Goal: Information Seeking & Learning: Learn about a topic

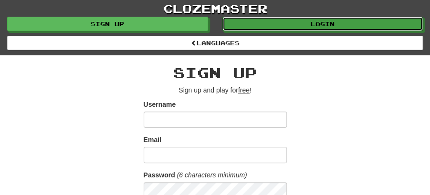
drag, startPoint x: 322, startPoint y: 24, endPoint x: 311, endPoint y: 32, distance: 13.0
click at [322, 24] on link "Login" at bounding box center [322, 24] width 201 height 14
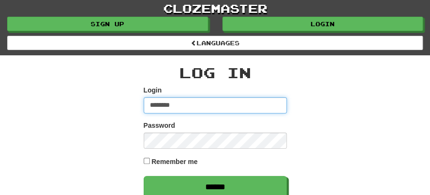
type input "********"
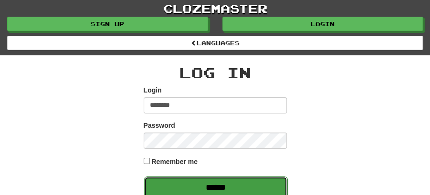
drag, startPoint x: 224, startPoint y: 188, endPoint x: 314, endPoint y: 38, distance: 174.3
click at [224, 187] on input "******" at bounding box center [215, 188] width 143 height 22
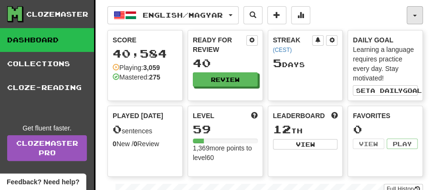
click at [416, 15] on span "button" at bounding box center [415, 16] width 4 height 2
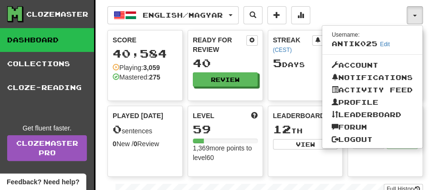
click at [354, 9] on div "English / Magyar English / Magyar Streak: 5 Review: 40 Points today: 0 Magyar /…" at bounding box center [256, 15] width 299 height 18
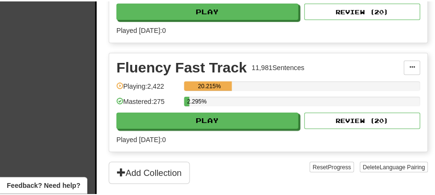
scroll to position [318, 0]
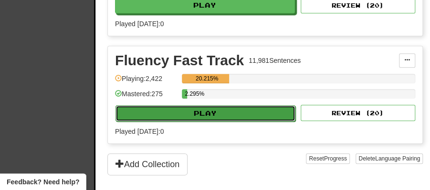
click at [216, 110] on button "Play" at bounding box center [206, 113] width 180 height 16
select select "**"
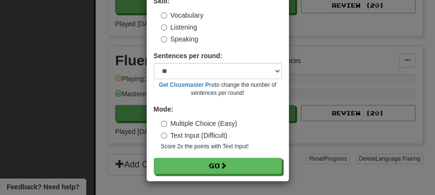
scroll to position [65, 0]
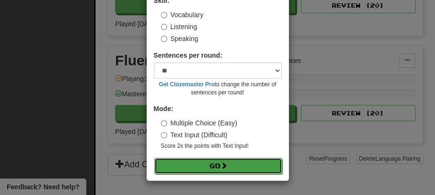
click at [216, 159] on button "Go" at bounding box center [218, 166] width 128 height 16
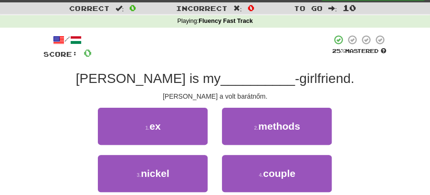
scroll to position [32, 0]
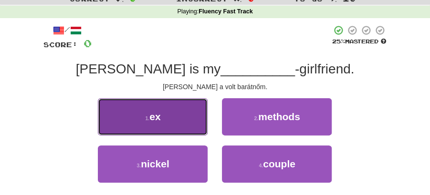
drag, startPoint x: 174, startPoint y: 125, endPoint x: 185, endPoint y: 126, distance: 11.5
click at [185, 126] on button "1 . ex" at bounding box center [153, 116] width 110 height 37
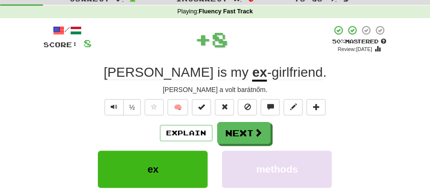
click at [245, 132] on button "Next" at bounding box center [243, 133] width 53 height 22
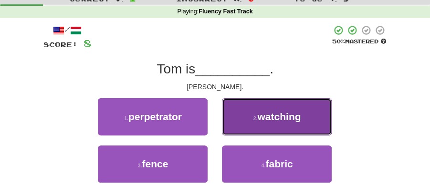
drag, startPoint x: 264, startPoint y: 116, endPoint x: 261, endPoint y: 120, distance: 5.4
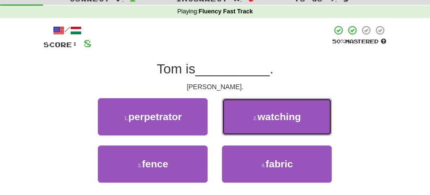
click at [264, 117] on span "watching" at bounding box center [278, 116] width 43 height 11
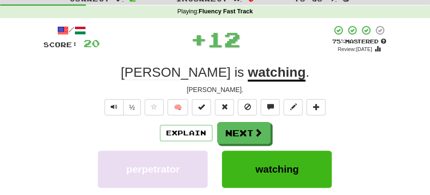
click at [241, 130] on button "Next" at bounding box center [243, 133] width 53 height 22
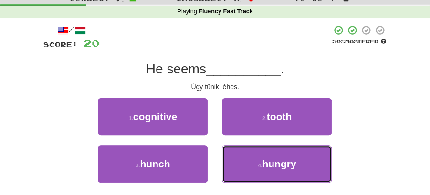
drag, startPoint x: 291, startPoint y: 167, endPoint x: 264, endPoint y: 148, distance: 32.6
click at [289, 166] on span "hungry" at bounding box center [279, 163] width 34 height 11
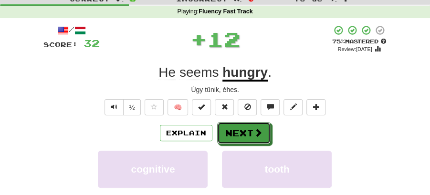
click at [238, 130] on button "Next" at bounding box center [243, 133] width 53 height 22
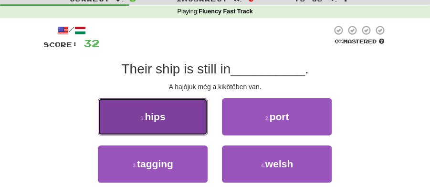
click at [168, 116] on button "1 . hips" at bounding box center [153, 116] width 110 height 37
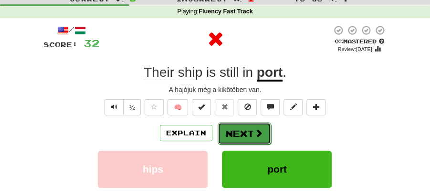
click at [234, 132] on button "Next" at bounding box center [244, 134] width 53 height 22
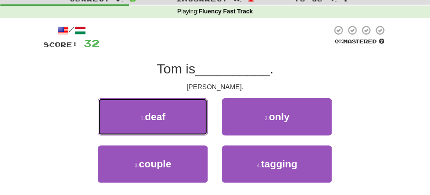
drag, startPoint x: 164, startPoint y: 115, endPoint x: 205, endPoint y: 120, distance: 41.4
click at [167, 115] on button "1 . deaf" at bounding box center [153, 116] width 110 height 37
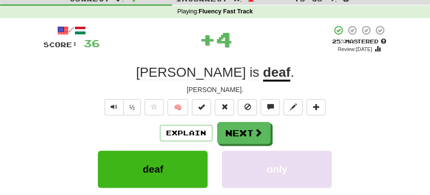
click at [242, 125] on button "Next" at bounding box center [243, 133] width 53 height 22
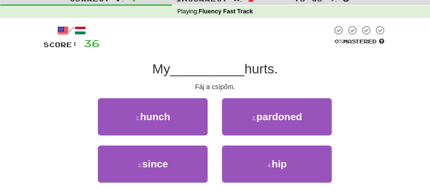
click at [326, 57] on div "/ Score: 36 0 % Mastered My __________ hurts. Fáj a csípőm. 1 . hunch 2 . pardo…" at bounding box center [215, 119] width 344 height 189
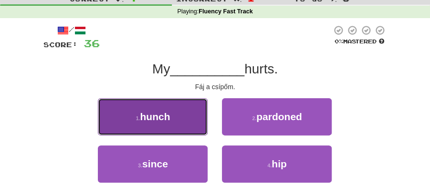
click at [187, 122] on button "1 . hunch" at bounding box center [153, 116] width 110 height 37
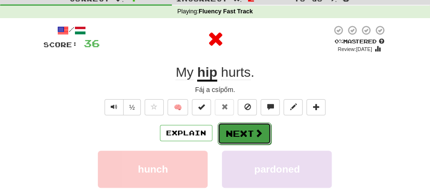
click at [238, 132] on button "Next" at bounding box center [244, 134] width 53 height 22
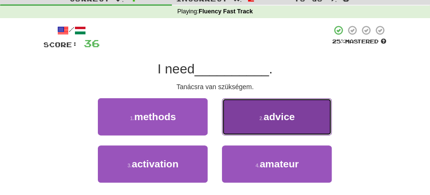
click at [302, 116] on button "2 . advice" at bounding box center [277, 116] width 110 height 37
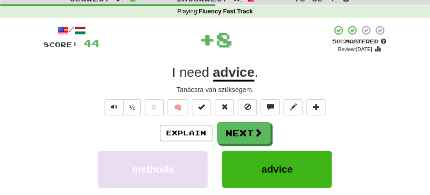
click at [248, 123] on button "Next" at bounding box center [243, 133] width 53 height 22
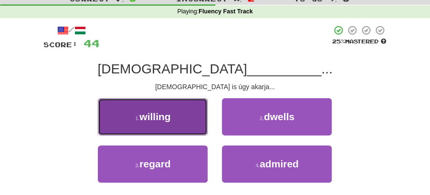
click at [187, 124] on button "1 . willing" at bounding box center [153, 116] width 110 height 37
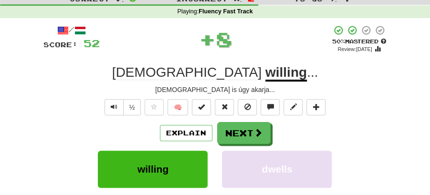
click at [230, 128] on button "Next" at bounding box center [243, 133] width 53 height 22
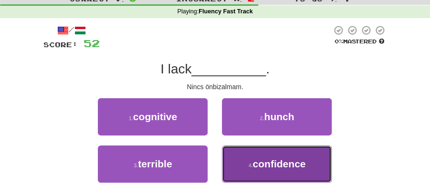
click at [268, 169] on button "4 . confidence" at bounding box center [277, 164] width 110 height 37
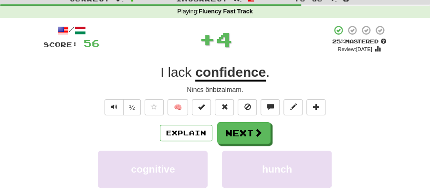
click at [252, 138] on button "Next" at bounding box center [243, 133] width 53 height 22
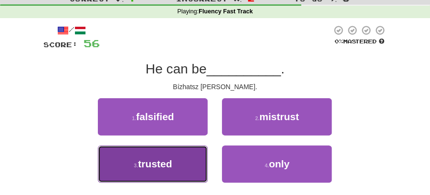
drag, startPoint x: 178, startPoint y: 169, endPoint x: 280, endPoint y: 120, distance: 112.7
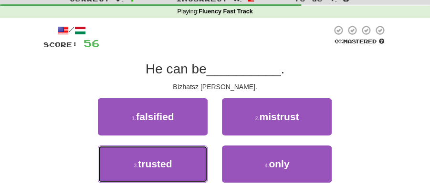
click at [180, 168] on button "3 . trusted" at bounding box center [153, 164] width 110 height 37
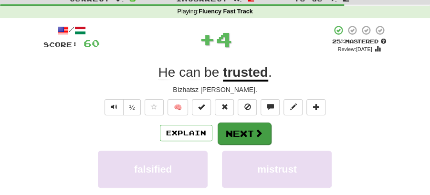
drag, startPoint x: 280, startPoint y: 120, endPoint x: 243, endPoint y: 131, distance: 37.9
click at [278, 122] on div "/ Score: 60 + 4 25 % Mastered Review: 2025-08-21 He can be trusted . Bízhatsz b…" at bounding box center [215, 161] width 344 height 272
click at [243, 131] on button "Next" at bounding box center [244, 134] width 53 height 22
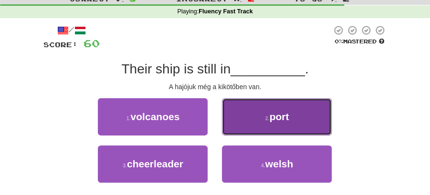
click at [262, 126] on button "2 . port" at bounding box center [277, 116] width 110 height 37
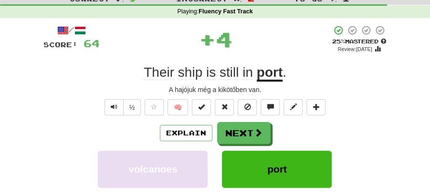
click at [237, 132] on button "Next" at bounding box center [243, 133] width 53 height 22
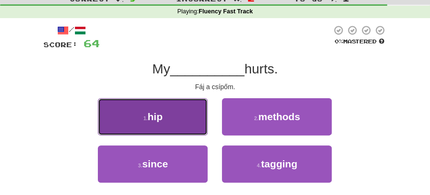
drag, startPoint x: 189, startPoint y: 116, endPoint x: 196, endPoint y: 122, distance: 9.2
click at [196, 122] on button "1 . hip" at bounding box center [153, 116] width 110 height 37
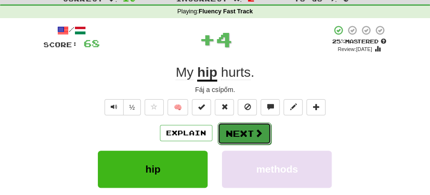
click at [250, 130] on button "Next" at bounding box center [244, 134] width 53 height 22
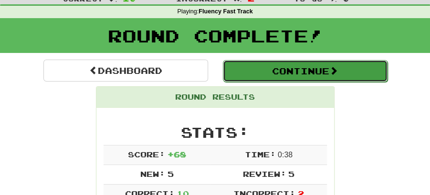
click at [287, 61] on button "Continue" at bounding box center [305, 71] width 165 height 22
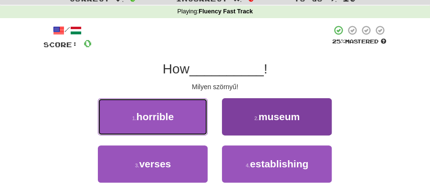
drag, startPoint x: 185, startPoint y: 124, endPoint x: 248, endPoint y: 125, distance: 63.5
click at [211, 125] on div "1 . horrible" at bounding box center [153, 121] width 124 height 47
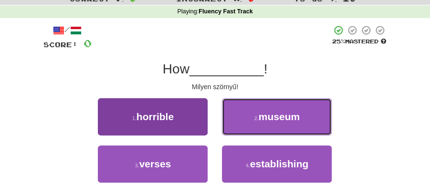
drag, startPoint x: 251, startPoint y: 125, endPoint x: 177, endPoint y: 120, distance: 74.6
click at [177, 120] on div "1 . horrible 2 . museum" at bounding box center [215, 121] width 372 height 47
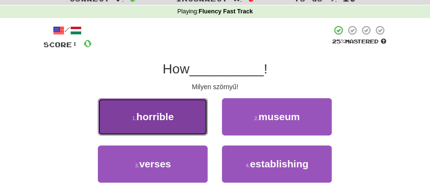
click at [177, 120] on button "1 . horrible" at bounding box center [153, 116] width 110 height 37
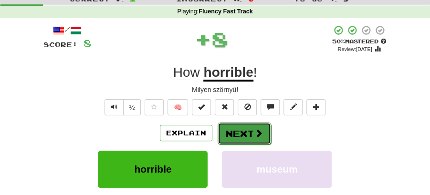
click at [240, 123] on button "Next" at bounding box center [244, 134] width 53 height 22
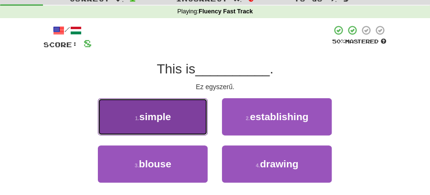
drag, startPoint x: 185, startPoint y: 123, endPoint x: 191, endPoint y: 123, distance: 5.7
click at [191, 123] on button "1 . simple" at bounding box center [153, 116] width 110 height 37
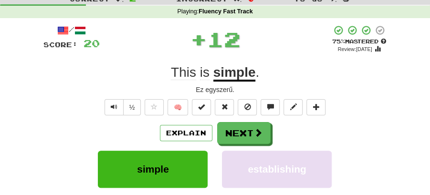
click at [265, 127] on button "Next" at bounding box center [243, 133] width 53 height 22
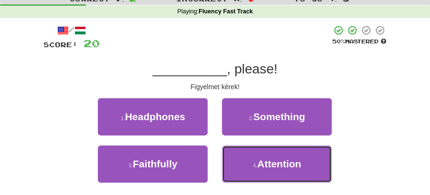
drag, startPoint x: 271, startPoint y: 166, endPoint x: 248, endPoint y: 143, distance: 32.7
click at [269, 164] on span "Attention" at bounding box center [279, 163] width 44 height 11
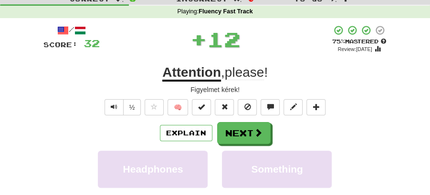
click at [240, 138] on button "Next" at bounding box center [243, 133] width 53 height 22
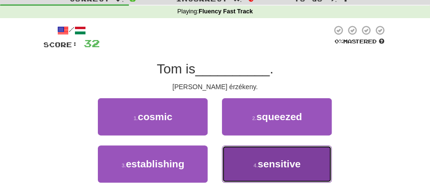
click at [271, 166] on span "sensitive" at bounding box center [279, 163] width 43 height 11
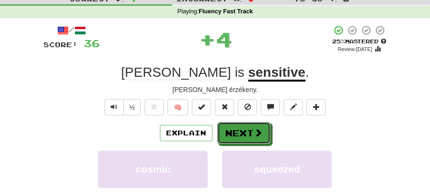
click at [245, 137] on button "Next" at bounding box center [243, 133] width 53 height 22
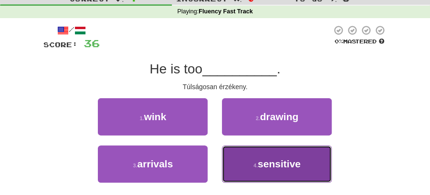
click at [280, 166] on span "sensitive" at bounding box center [279, 163] width 43 height 11
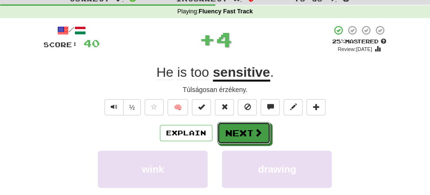
click at [260, 134] on span at bounding box center [258, 132] width 9 height 9
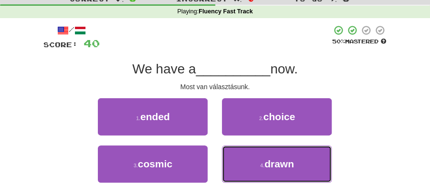
drag, startPoint x: 263, startPoint y: 161, endPoint x: 257, endPoint y: 144, distance: 18.1
click at [263, 157] on button "4 . drawn" at bounding box center [277, 164] width 110 height 37
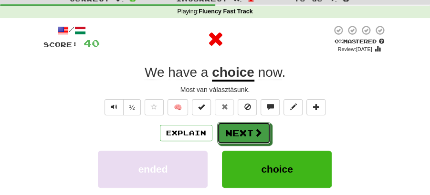
drag, startPoint x: 257, startPoint y: 144, endPoint x: 193, endPoint y: 84, distance: 87.8
click at [246, 123] on button "Next" at bounding box center [243, 133] width 53 height 22
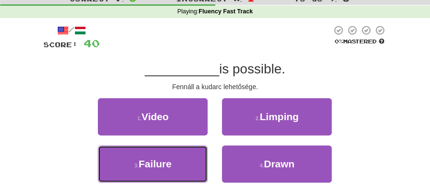
drag, startPoint x: 171, startPoint y: 159, endPoint x: 228, endPoint y: 146, distance: 58.9
click at [179, 158] on button "3 . Failure" at bounding box center [153, 164] width 110 height 37
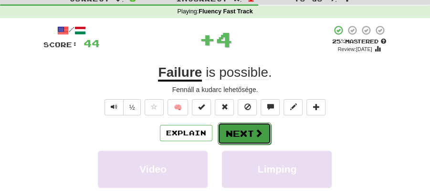
click at [254, 130] on span at bounding box center [258, 133] width 9 height 9
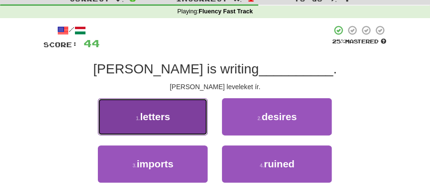
drag, startPoint x: 173, startPoint y: 123, endPoint x: 184, endPoint y: 123, distance: 11.5
click at [184, 123] on button "1 . letters" at bounding box center [153, 116] width 110 height 37
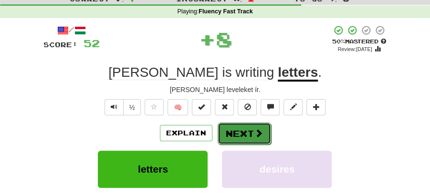
click at [239, 132] on button "Next" at bounding box center [244, 134] width 53 height 22
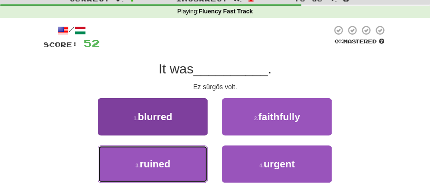
drag, startPoint x: 186, startPoint y: 163, endPoint x: 163, endPoint y: 102, distance: 65.5
click at [192, 120] on div "1 . blurred 2 . faithfully 3 . ruined 4 . urgent" at bounding box center [215, 145] width 358 height 95
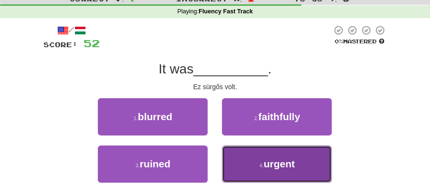
drag, startPoint x: 257, startPoint y: 168, endPoint x: 253, endPoint y: 150, distance: 18.6
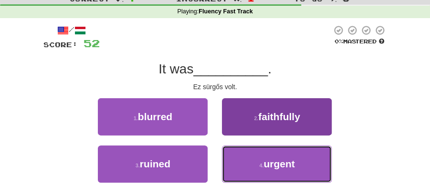
click at [257, 168] on button "4 . urgent" at bounding box center [277, 164] width 110 height 37
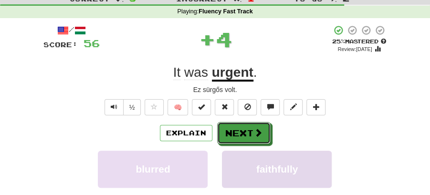
click at [241, 134] on button "Next" at bounding box center [243, 133] width 53 height 22
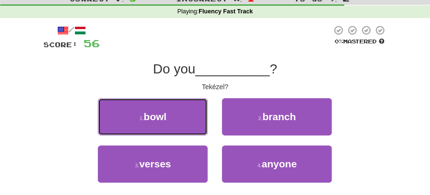
drag, startPoint x: 184, startPoint y: 118, endPoint x: 189, endPoint y: 121, distance: 5.8
click at [187, 119] on button "1 . bowl" at bounding box center [153, 116] width 110 height 37
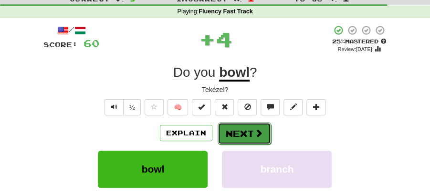
click at [241, 125] on button "Next" at bounding box center [244, 134] width 53 height 22
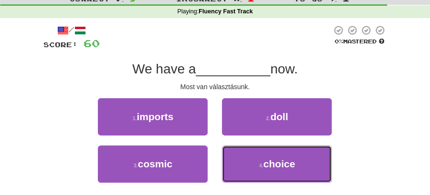
drag, startPoint x: 272, startPoint y: 168, endPoint x: 257, endPoint y: 149, distance: 24.2
click at [272, 167] on span "choice" at bounding box center [279, 163] width 32 height 11
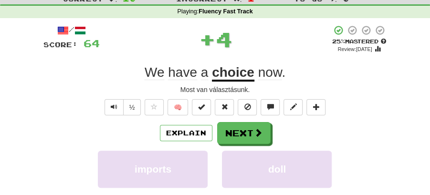
click at [244, 135] on button "Next" at bounding box center [243, 133] width 53 height 22
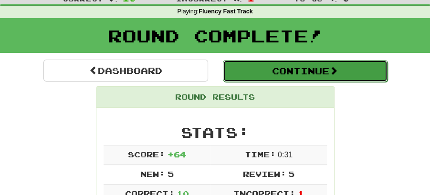
click at [253, 72] on button "Continue" at bounding box center [305, 71] width 165 height 22
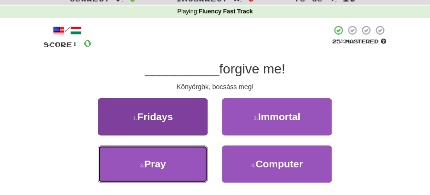
drag, startPoint x: 170, startPoint y: 170, endPoint x: 187, endPoint y: 163, distance: 18.0
click at [179, 166] on button "3 . Pray" at bounding box center [153, 164] width 110 height 37
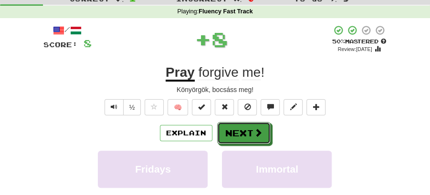
click at [261, 127] on button "Next" at bounding box center [243, 133] width 53 height 22
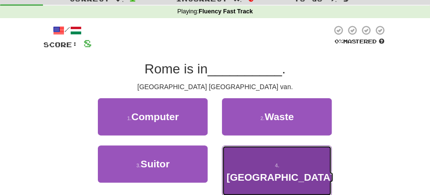
drag, startPoint x: 263, startPoint y: 169, endPoint x: 259, endPoint y: 153, distance: 16.8
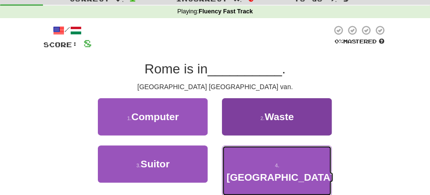
click at [263, 168] on button "4 . Italy" at bounding box center [277, 171] width 110 height 51
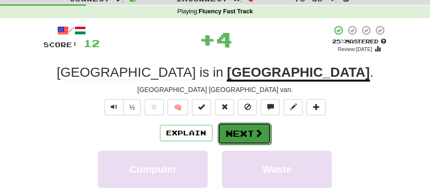
click at [238, 131] on button "Next" at bounding box center [244, 134] width 53 height 22
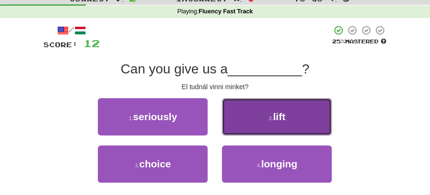
click at [278, 121] on span "lift" at bounding box center [279, 116] width 12 height 11
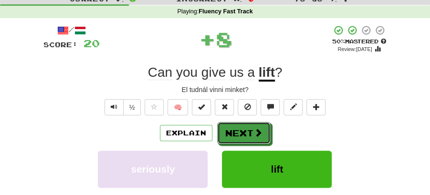
click at [230, 130] on button "Next" at bounding box center [243, 133] width 53 height 22
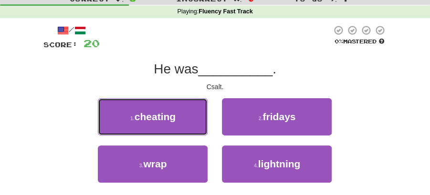
drag, startPoint x: 179, startPoint y: 114, endPoint x: 209, endPoint y: 120, distance: 31.1
click at [180, 114] on button "1 . cheating" at bounding box center [153, 116] width 110 height 37
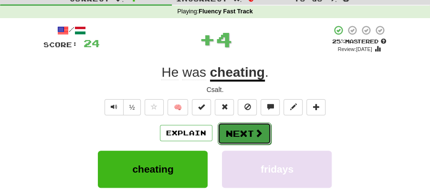
click at [243, 126] on button "Next" at bounding box center [244, 134] width 53 height 22
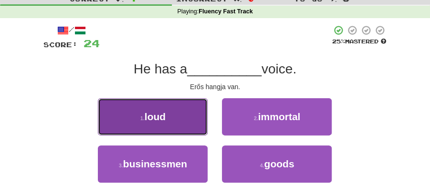
click at [189, 125] on button "1 . loud" at bounding box center [153, 116] width 110 height 37
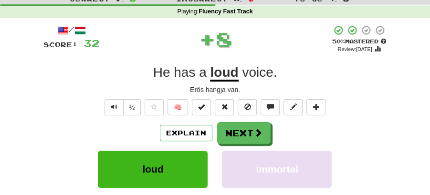
click at [244, 126] on button "Next" at bounding box center [243, 133] width 53 height 22
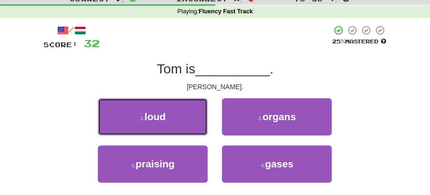
click at [168, 121] on button "1 . loud" at bounding box center [153, 116] width 110 height 37
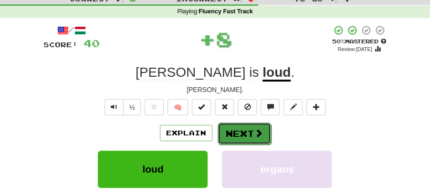
click at [229, 130] on button "Next" at bounding box center [244, 134] width 53 height 22
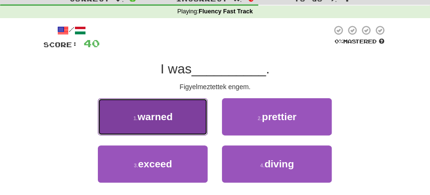
drag, startPoint x: 169, startPoint y: 127, endPoint x: 183, endPoint y: 127, distance: 14.3
click at [183, 127] on button "1 . warned" at bounding box center [153, 116] width 110 height 37
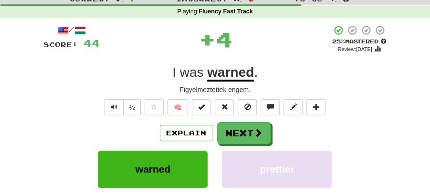
click at [225, 127] on button "Next" at bounding box center [243, 133] width 53 height 22
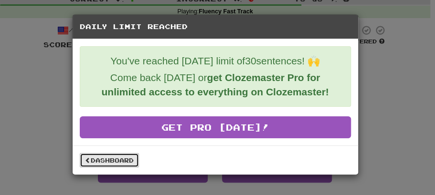
click at [127, 157] on link "Dashboard" at bounding box center [109, 160] width 59 height 14
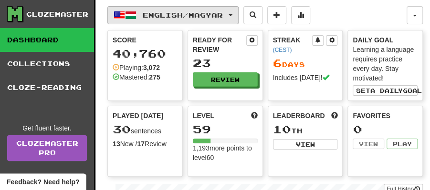
click at [232, 15] on span "button" at bounding box center [231, 15] width 4 height 2
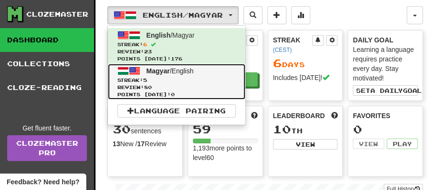
click at [174, 72] on span "Magyar / English" at bounding box center [170, 71] width 47 height 8
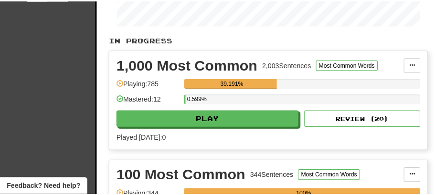
scroll to position [222, 0]
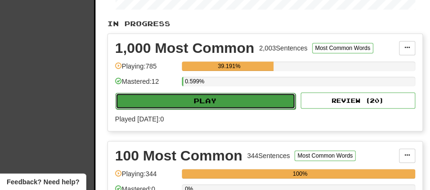
click at [210, 95] on button "Play" at bounding box center [206, 101] width 180 height 16
select select "**"
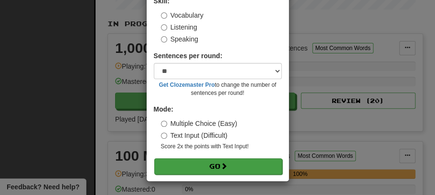
scroll to position [65, 0]
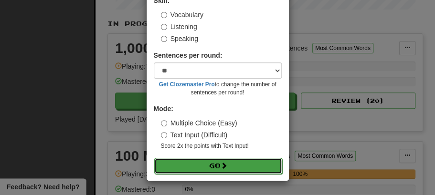
click at [213, 168] on button "Go" at bounding box center [218, 166] width 128 height 16
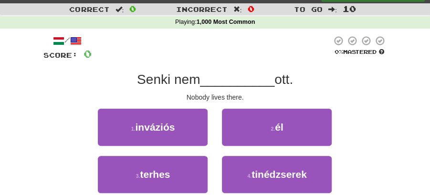
scroll to position [32, 0]
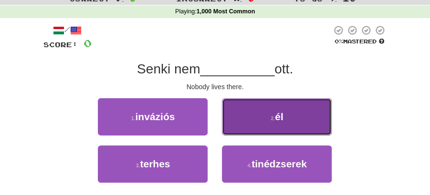
click at [271, 120] on small "2 ." at bounding box center [273, 119] width 4 height 6
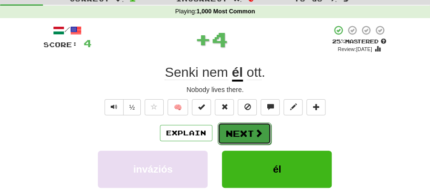
click at [242, 126] on button "Next" at bounding box center [244, 134] width 53 height 22
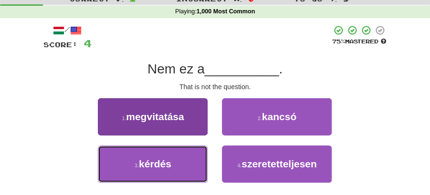
drag, startPoint x: 159, startPoint y: 161, endPoint x: 190, endPoint y: 152, distance: 31.9
click at [166, 161] on span "kérdés" at bounding box center [155, 163] width 32 height 11
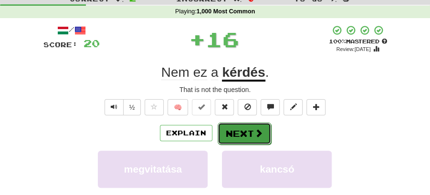
click at [240, 126] on button "Next" at bounding box center [244, 134] width 53 height 22
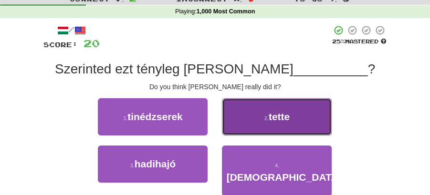
drag, startPoint x: 273, startPoint y: 117, endPoint x: 270, endPoint y: 122, distance: 5.6
click at [270, 122] on button "2 . tette" at bounding box center [277, 116] width 110 height 37
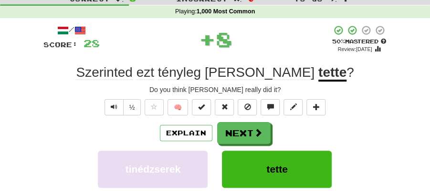
click at [239, 134] on button "Next" at bounding box center [243, 133] width 53 height 22
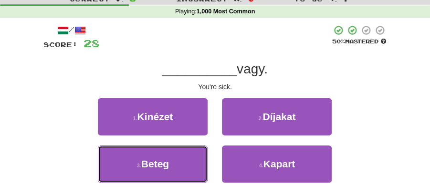
drag, startPoint x: 175, startPoint y: 158, endPoint x: 203, endPoint y: 147, distance: 29.6
click at [185, 157] on button "3 . Beteg" at bounding box center [153, 164] width 110 height 37
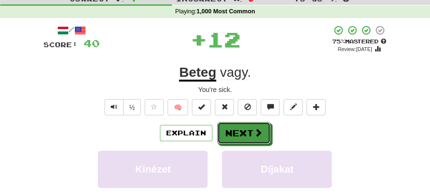
click at [237, 128] on button "Next" at bounding box center [243, 133] width 53 height 22
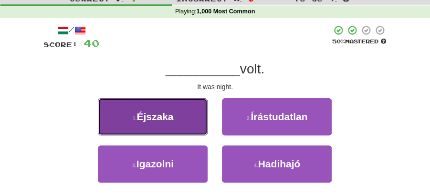
click at [164, 116] on span "Éjszaka" at bounding box center [155, 116] width 37 height 11
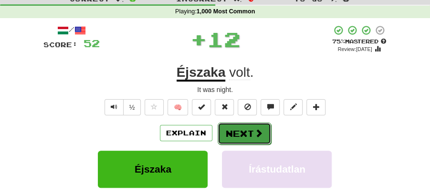
click at [247, 136] on button "Next" at bounding box center [244, 134] width 53 height 22
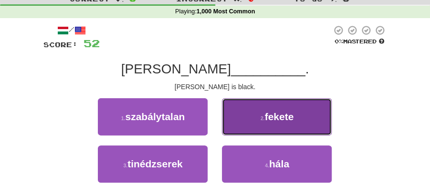
click at [268, 123] on button "2 . fekete" at bounding box center [277, 116] width 110 height 37
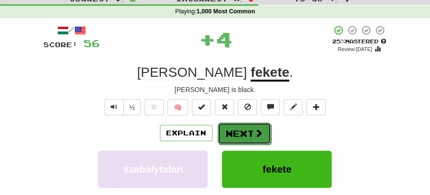
click at [250, 127] on button "Next" at bounding box center [244, 134] width 53 height 22
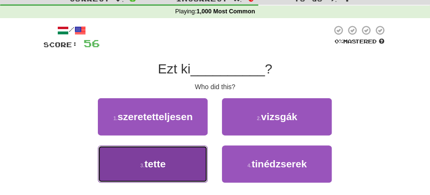
drag, startPoint x: 189, startPoint y: 172, endPoint x: 203, endPoint y: 150, distance: 26.4
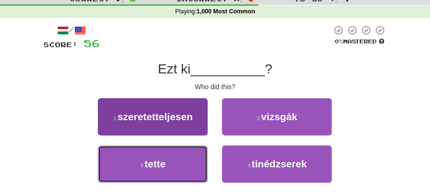
click at [190, 169] on button "3 . tette" at bounding box center [153, 164] width 110 height 37
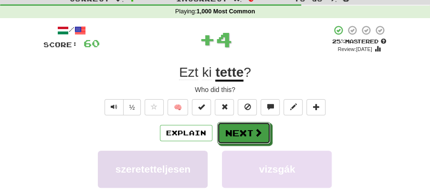
click at [217, 132] on button "Next" at bounding box center [243, 133] width 53 height 22
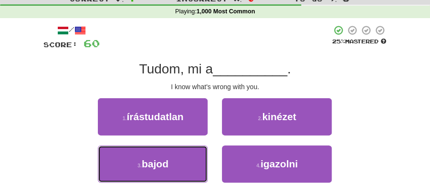
drag, startPoint x: 182, startPoint y: 167, endPoint x: 230, endPoint y: 146, distance: 52.6
click at [195, 163] on button "3 . bajod" at bounding box center [153, 164] width 110 height 37
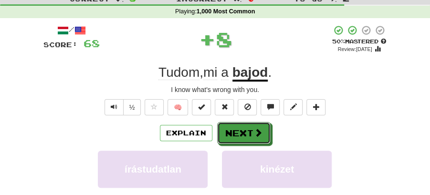
drag, startPoint x: 230, startPoint y: 146, endPoint x: 244, endPoint y: 127, distance: 23.6
click at [244, 127] on button "Next" at bounding box center [244, 134] width 53 height 22
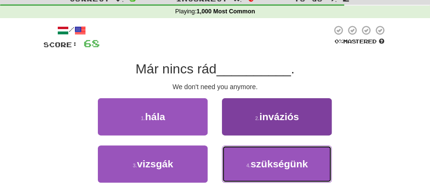
drag, startPoint x: 261, startPoint y: 169, endPoint x: 263, endPoint y: 158, distance: 10.7
click at [263, 164] on button "4 . szükségünk" at bounding box center [277, 164] width 110 height 37
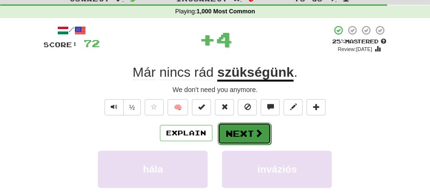
click at [246, 128] on button "Next" at bounding box center [244, 134] width 53 height 22
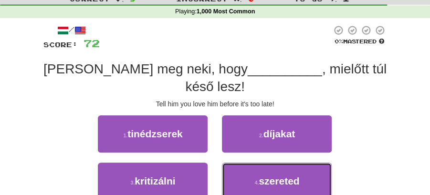
drag, startPoint x: 298, startPoint y: 166, endPoint x: 269, endPoint y: 146, distance: 35.0
click at [296, 176] on span "szereted" at bounding box center [279, 181] width 41 height 11
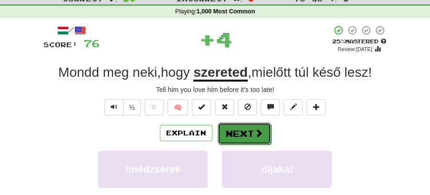
drag, startPoint x: 244, startPoint y: 131, endPoint x: 198, endPoint y: 98, distance: 56.9
click at [244, 131] on button "Next" at bounding box center [243, 133] width 53 height 22
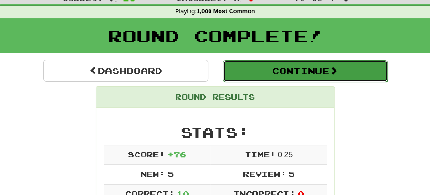
click at [250, 75] on button "Continue" at bounding box center [305, 71] width 165 height 22
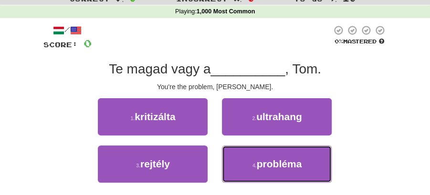
drag, startPoint x: 284, startPoint y: 166, endPoint x: 268, endPoint y: 147, distance: 25.1
click at [284, 162] on span "probléma" at bounding box center [279, 163] width 45 height 11
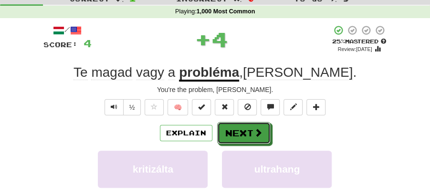
click at [259, 134] on span at bounding box center [258, 132] width 9 height 9
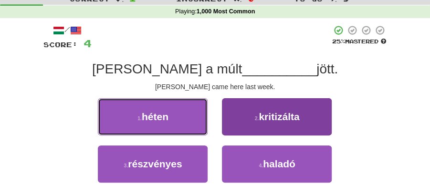
drag, startPoint x: 179, startPoint y: 123, endPoint x: 263, endPoint y: 126, distance: 84.1
click at [215, 123] on div "1 . héten 2 . kritizálta" at bounding box center [215, 121] width 372 height 47
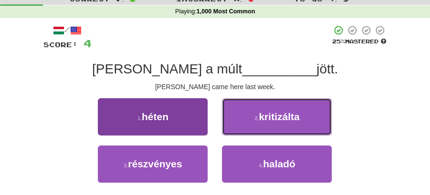
drag, startPoint x: 263, startPoint y: 126, endPoint x: 155, endPoint y: 122, distance: 107.4
click at [156, 128] on div "1 . héten 2 . kritizálta" at bounding box center [215, 121] width 372 height 47
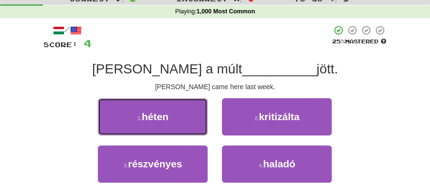
click at [157, 121] on span "héten" at bounding box center [155, 116] width 27 height 11
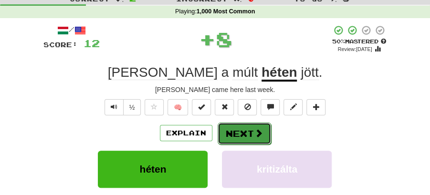
click at [248, 124] on button "Next" at bounding box center [244, 134] width 53 height 22
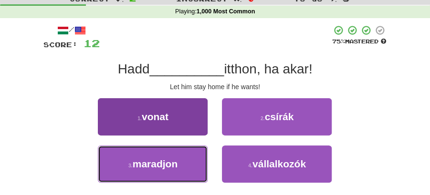
click at [185, 159] on button "3 . maradjon" at bounding box center [153, 164] width 110 height 37
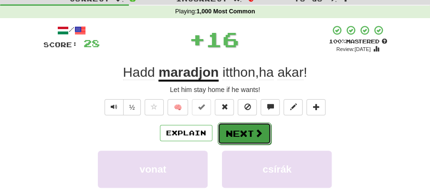
click at [253, 129] on button "Next" at bounding box center [244, 134] width 53 height 22
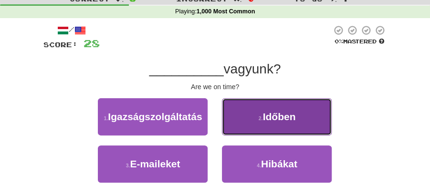
click at [246, 122] on button "2 . Időben" at bounding box center [277, 116] width 110 height 37
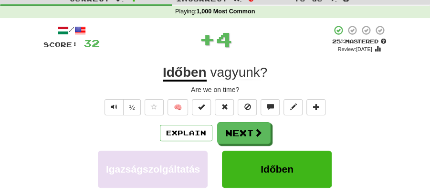
click at [237, 127] on button "Next" at bounding box center [243, 133] width 53 height 22
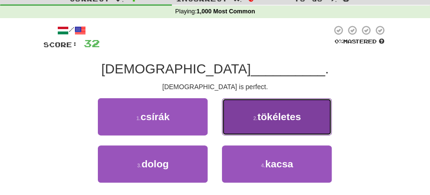
click at [278, 121] on span "tökéletes" at bounding box center [278, 116] width 43 height 11
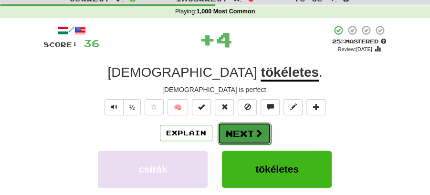
click at [246, 125] on button "Next" at bounding box center [244, 134] width 53 height 22
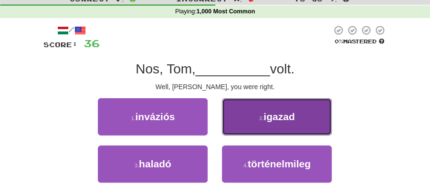
click at [248, 113] on button "2 . igazad" at bounding box center [277, 116] width 110 height 37
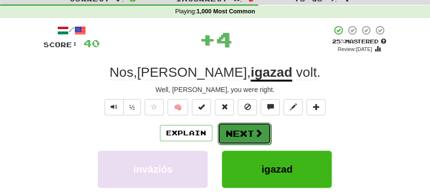
click at [242, 123] on button "Next" at bounding box center [244, 134] width 53 height 22
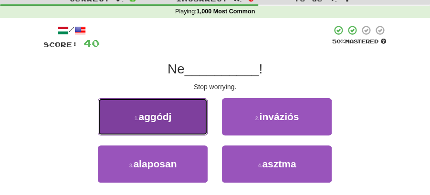
drag, startPoint x: 188, startPoint y: 118, endPoint x: 205, endPoint y: 122, distance: 17.5
click at [205, 122] on button "1 . aggódj" at bounding box center [153, 116] width 110 height 37
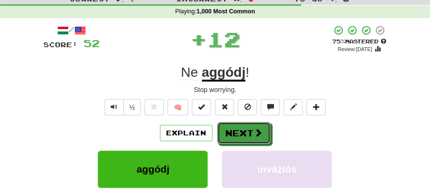
click at [257, 128] on span at bounding box center [258, 132] width 9 height 9
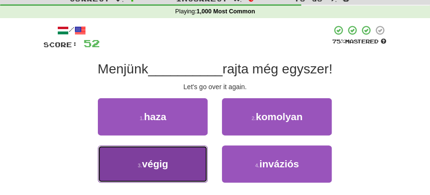
drag, startPoint x: 181, startPoint y: 156, endPoint x: 203, endPoint y: 145, distance: 23.9
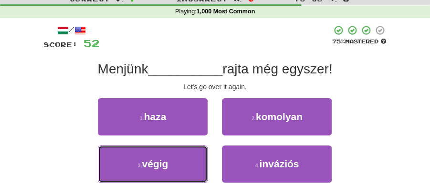
click at [186, 154] on button "3 . végig" at bounding box center [153, 164] width 110 height 37
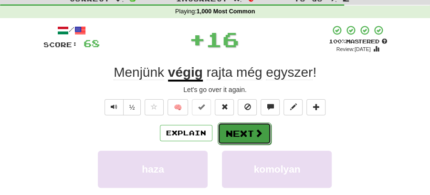
click at [231, 129] on button "Next" at bounding box center [244, 134] width 53 height 22
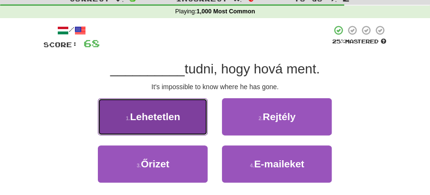
click at [171, 120] on span "Lehetetlen" at bounding box center [155, 116] width 50 height 11
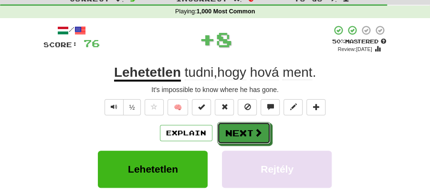
click at [231, 125] on button "Next" at bounding box center [243, 133] width 53 height 22
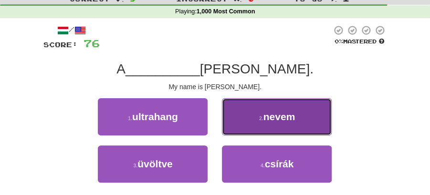
click at [274, 124] on button "2 . nevem" at bounding box center [277, 116] width 110 height 37
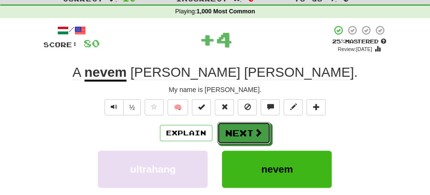
drag, startPoint x: 247, startPoint y: 128, endPoint x: 242, endPoint y: 125, distance: 5.6
click at [247, 128] on button "Next" at bounding box center [243, 133] width 53 height 22
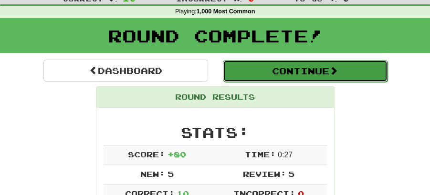
click at [271, 63] on button "Continue" at bounding box center [305, 71] width 165 height 22
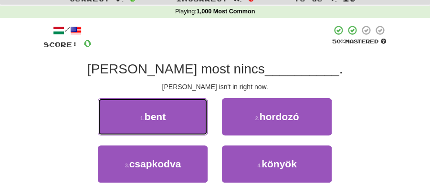
drag, startPoint x: 174, startPoint y: 116, endPoint x: 196, endPoint y: 120, distance: 22.3
click at [183, 119] on button "1 . bent" at bounding box center [153, 116] width 110 height 37
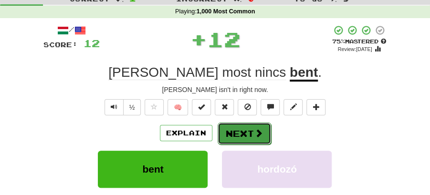
click at [228, 123] on button "Next" at bounding box center [244, 134] width 53 height 22
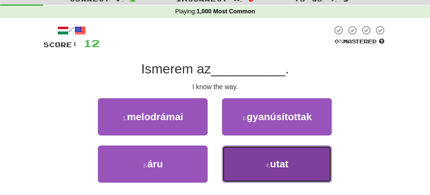
click at [271, 162] on span "utat" at bounding box center [279, 163] width 19 height 11
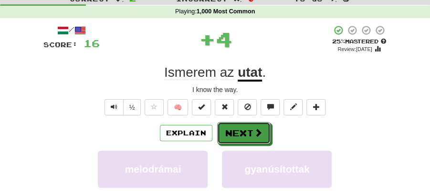
click at [254, 133] on span at bounding box center [258, 132] width 9 height 9
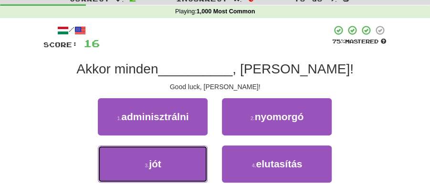
drag, startPoint x: 190, startPoint y: 161, endPoint x: 215, endPoint y: 146, distance: 29.0
click at [196, 157] on button "3 . jót" at bounding box center [153, 164] width 110 height 37
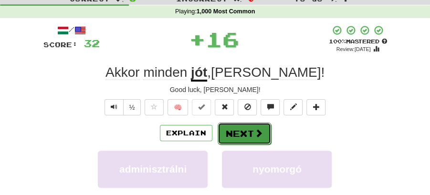
click at [247, 125] on button "Next" at bounding box center [244, 134] width 53 height 22
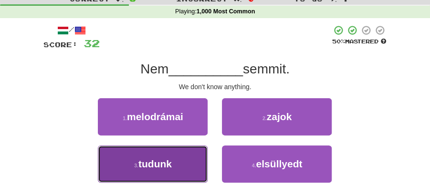
drag, startPoint x: 163, startPoint y: 168, endPoint x: 205, endPoint y: 147, distance: 46.5
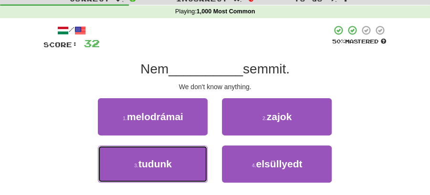
click at [166, 168] on span "tudunk" at bounding box center [154, 163] width 33 height 11
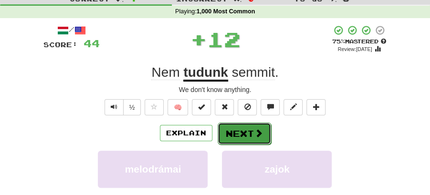
click at [256, 123] on button "Next" at bounding box center [244, 134] width 53 height 22
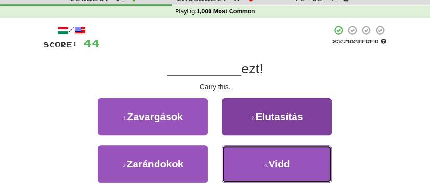
drag, startPoint x: 279, startPoint y: 178, endPoint x: 271, endPoint y: 158, distance: 20.6
click at [279, 178] on button "4 . Vidd" at bounding box center [277, 164] width 110 height 37
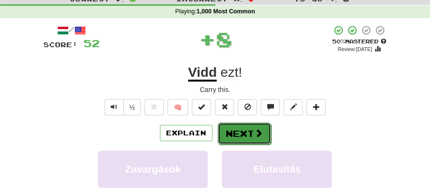
click at [261, 143] on button "Next" at bounding box center [244, 134] width 53 height 22
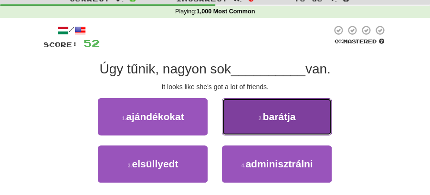
drag, startPoint x: 284, startPoint y: 113, endPoint x: 275, endPoint y: 116, distance: 9.4
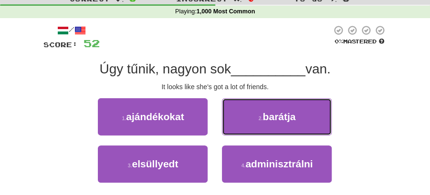
click at [284, 113] on span "barátja" at bounding box center [279, 116] width 33 height 11
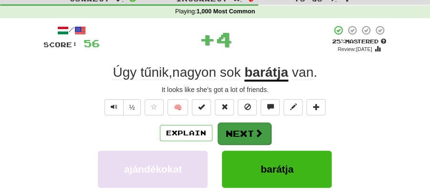
click at [234, 130] on button "Next" at bounding box center [244, 134] width 53 height 22
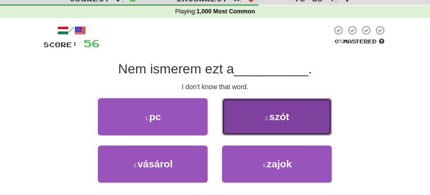
click at [257, 124] on button "2 . szót" at bounding box center [277, 116] width 110 height 37
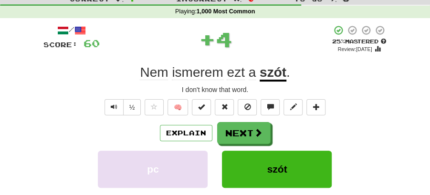
click at [240, 128] on button "Next" at bounding box center [243, 133] width 53 height 22
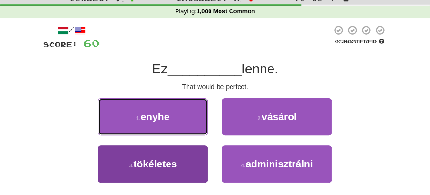
drag, startPoint x: 164, startPoint y: 118, endPoint x: 199, endPoint y: 170, distance: 62.6
click at [199, 170] on div "1 . enyhe 2 . vásárol 3 . tökéletes 4 . adminisztrálni" at bounding box center [215, 145] width 358 height 95
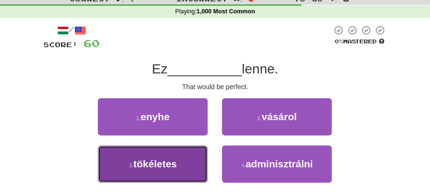
click at [195, 164] on button "3 . tökéletes" at bounding box center [153, 164] width 110 height 37
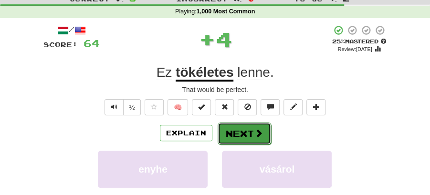
click at [246, 136] on button "Next" at bounding box center [244, 134] width 53 height 22
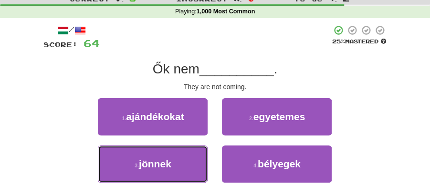
drag, startPoint x: 193, startPoint y: 169, endPoint x: 234, endPoint y: 145, distance: 48.1
click at [195, 166] on button "3 . jönnek" at bounding box center [153, 164] width 110 height 37
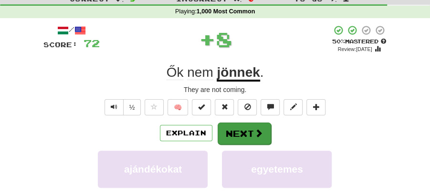
click at [237, 137] on button "Next" at bounding box center [244, 134] width 53 height 22
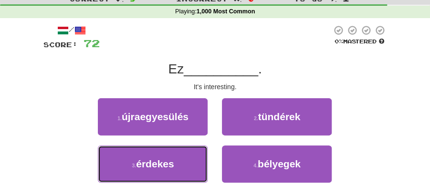
drag, startPoint x: 175, startPoint y: 161, endPoint x: 216, endPoint y: 144, distance: 44.1
click at [183, 158] on button "3 . érdekes" at bounding box center [153, 164] width 110 height 37
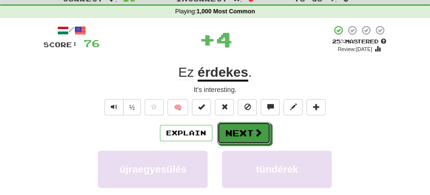
drag, startPoint x: 232, startPoint y: 136, endPoint x: 204, endPoint y: 105, distance: 41.6
click at [232, 136] on button "Next" at bounding box center [243, 133] width 53 height 22
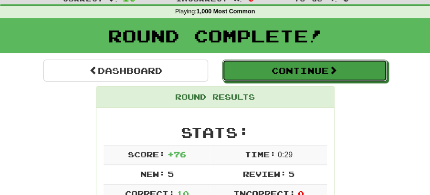
drag, startPoint x: 276, startPoint y: 68, endPoint x: 271, endPoint y: 71, distance: 5.6
click at [277, 71] on button "Continue" at bounding box center [304, 71] width 165 height 22
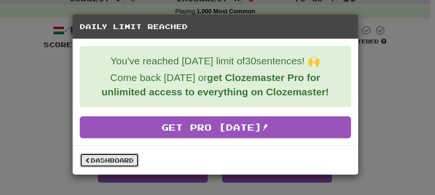
click at [126, 158] on link "Dashboard" at bounding box center [109, 160] width 59 height 14
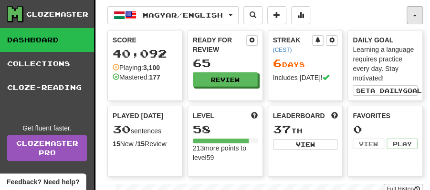
click at [415, 15] on span "button" at bounding box center [415, 16] width 4 height 2
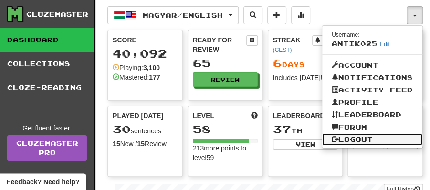
click at [355, 139] on link "Logout" at bounding box center [372, 140] width 100 height 12
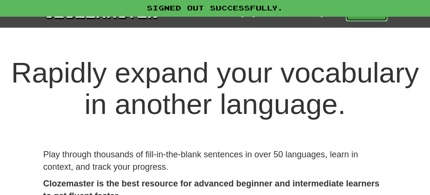
click at [364, 16] on link "Play" at bounding box center [367, 13] width 42 height 16
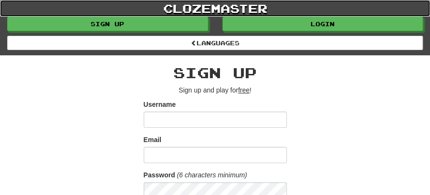
click at [313, 16] on link "clozemaster" at bounding box center [215, 8] width 430 height 17
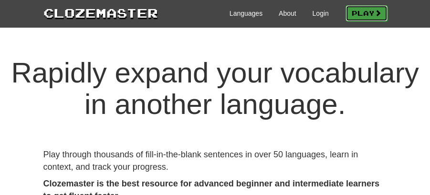
click at [365, 12] on link "Play" at bounding box center [367, 13] width 42 height 16
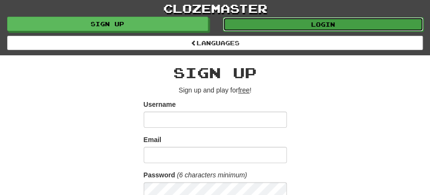
click at [342, 18] on link "Login" at bounding box center [323, 24] width 201 height 14
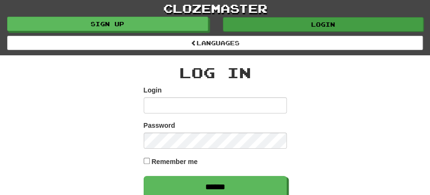
type input "********"
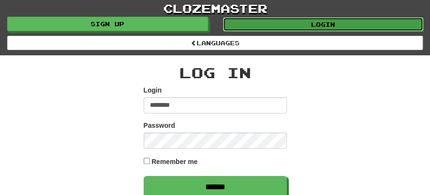
click at [308, 21] on link "Login" at bounding box center [323, 24] width 201 height 14
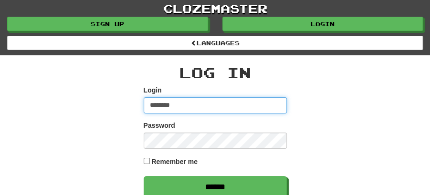
type input "********"
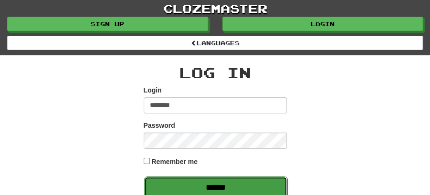
click at [210, 183] on input "******" at bounding box center [215, 188] width 143 height 22
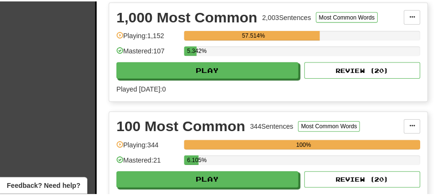
scroll to position [254, 0]
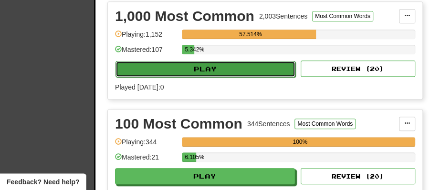
click at [201, 61] on button "Play" at bounding box center [206, 69] width 180 height 16
select select "**"
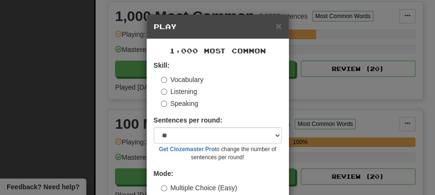
click at [70, 41] on div "× Play 1,000 Most Common Skill: Vocabulary Listening Speaking Sentences per rou…" at bounding box center [217, 97] width 435 height 195
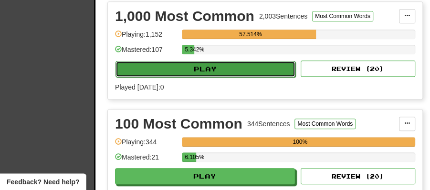
click at [226, 65] on button "Play" at bounding box center [206, 69] width 180 height 16
select select "**"
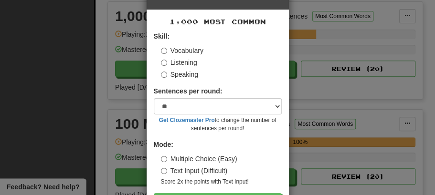
scroll to position [65, 0]
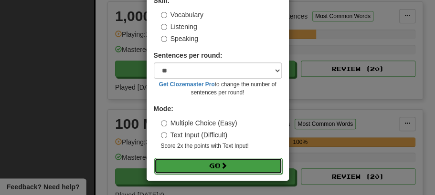
click at [214, 170] on button "Go" at bounding box center [218, 166] width 128 height 16
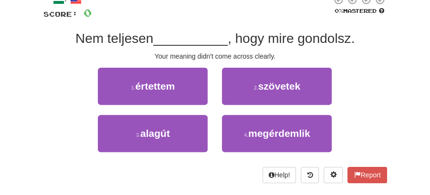
scroll to position [63, 0]
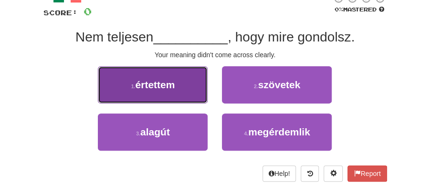
click at [179, 95] on button "1 . értettem" at bounding box center [153, 84] width 110 height 37
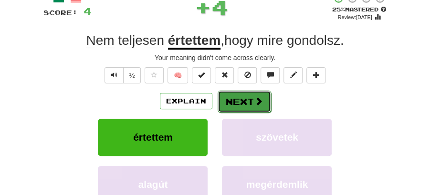
click at [240, 96] on button "Next" at bounding box center [244, 102] width 53 height 22
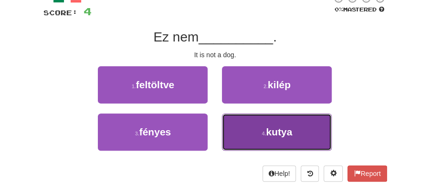
drag, startPoint x: 257, startPoint y: 133, endPoint x: 243, endPoint y: 112, distance: 24.9
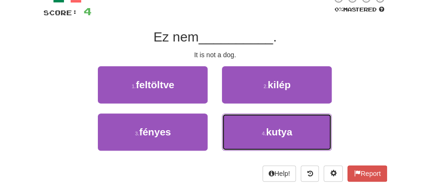
click at [257, 133] on button "4 . kutya" at bounding box center [277, 132] width 110 height 37
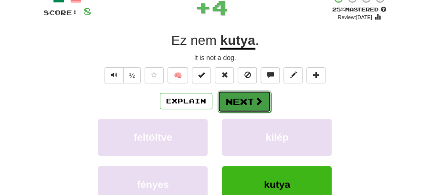
click at [235, 94] on button "Next" at bounding box center [244, 102] width 53 height 22
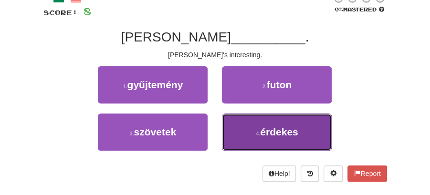
click at [267, 122] on button "4 . érdekes" at bounding box center [277, 132] width 110 height 37
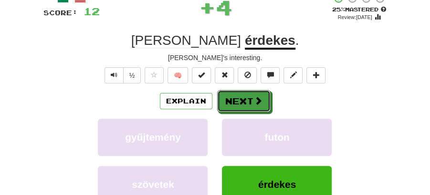
click at [240, 100] on button "Next" at bounding box center [243, 101] width 53 height 22
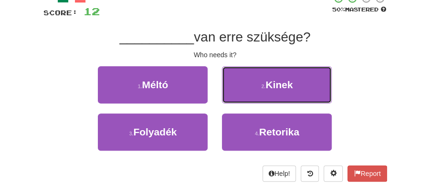
click at [256, 83] on button "2 . Kinek" at bounding box center [277, 84] width 110 height 37
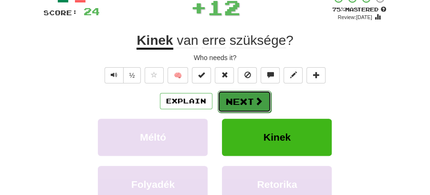
click at [243, 96] on button "Next" at bounding box center [244, 102] width 53 height 22
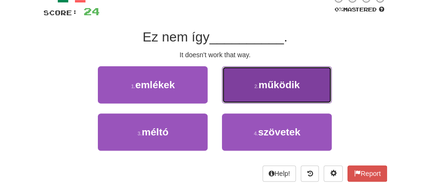
click at [265, 84] on span "működik" at bounding box center [279, 84] width 41 height 11
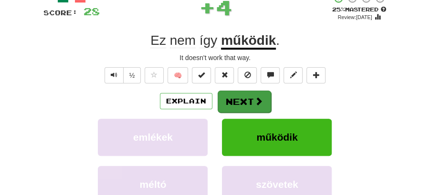
click at [238, 96] on button "Next" at bounding box center [244, 102] width 53 height 22
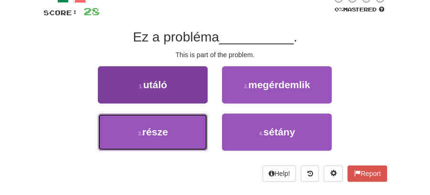
drag, startPoint x: 182, startPoint y: 144, endPoint x: 196, endPoint y: 134, distance: 16.7
click at [185, 142] on button "3 . része" at bounding box center [153, 132] width 110 height 37
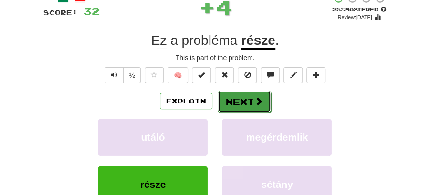
click at [244, 103] on button "Next" at bounding box center [244, 102] width 53 height 22
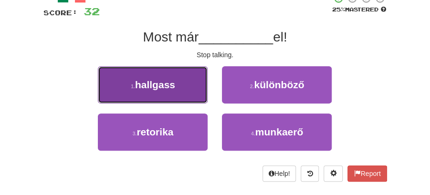
drag, startPoint x: 173, startPoint y: 86, endPoint x: 253, endPoint y: 89, distance: 79.3
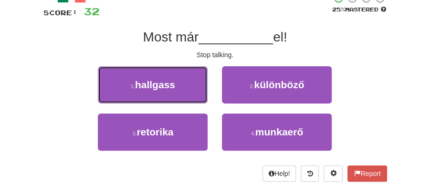
click at [175, 86] on span "hallgass" at bounding box center [155, 84] width 40 height 11
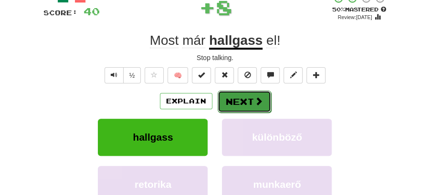
click at [262, 91] on button "Next" at bounding box center [244, 102] width 53 height 22
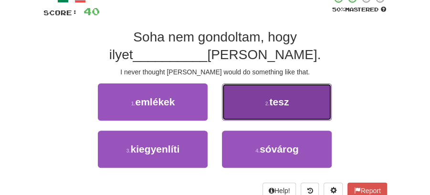
click at [289, 89] on button "2 . tesz" at bounding box center [277, 102] width 110 height 37
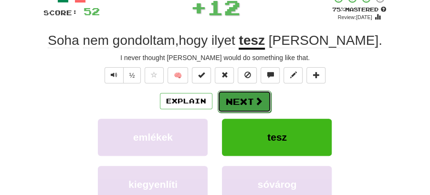
drag, startPoint x: 289, startPoint y: 89, endPoint x: 258, endPoint y: 96, distance: 32.2
click at [258, 97] on span at bounding box center [258, 101] width 9 height 9
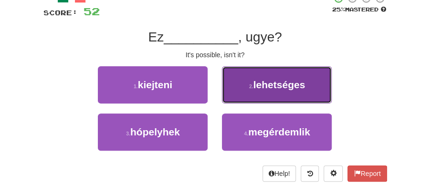
click at [265, 94] on button "2 . lehetséges" at bounding box center [277, 84] width 110 height 37
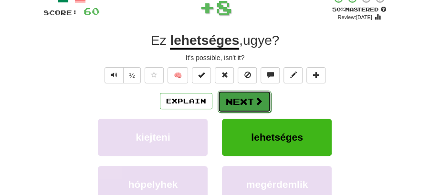
click at [237, 96] on button "Next" at bounding box center [244, 102] width 53 height 22
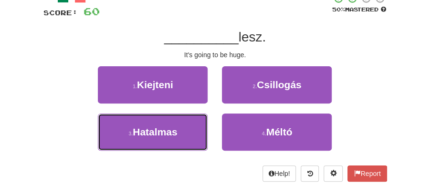
drag, startPoint x: 168, startPoint y: 132, endPoint x: 201, endPoint y: 114, distance: 37.4
click at [172, 129] on span "Hatalmas" at bounding box center [155, 131] width 44 height 11
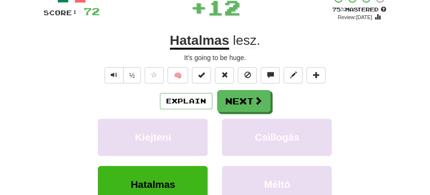
click at [248, 95] on button "Next" at bounding box center [243, 101] width 53 height 22
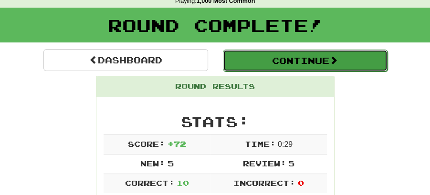
click at [277, 62] on button "Continue" at bounding box center [305, 61] width 165 height 22
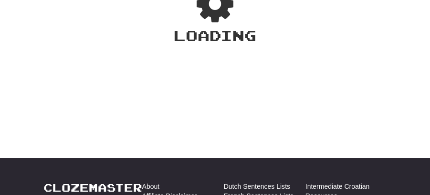
scroll to position [42, 0]
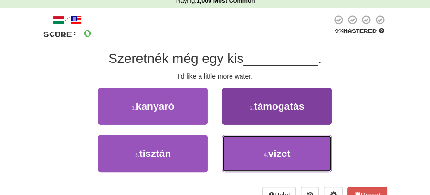
click at [264, 154] on small "4 ." at bounding box center [266, 155] width 4 height 6
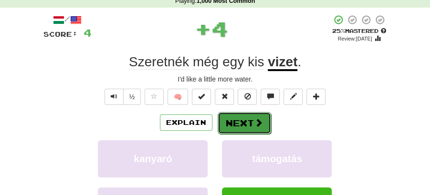
click at [254, 118] on span at bounding box center [258, 122] width 9 height 9
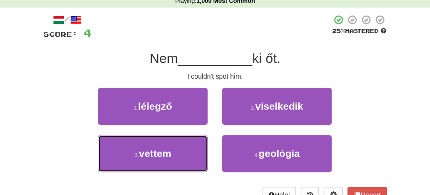
drag, startPoint x: 172, startPoint y: 150, endPoint x: 203, endPoint y: 136, distance: 34.8
click at [173, 151] on button "3 . vettem" at bounding box center [153, 153] width 110 height 37
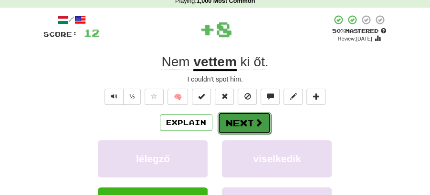
click at [221, 124] on button "Next" at bounding box center [244, 123] width 53 height 22
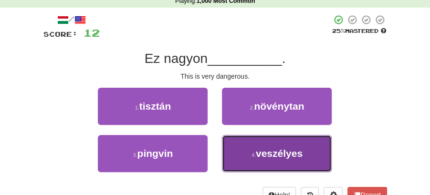
drag, startPoint x: 254, startPoint y: 156, endPoint x: 255, endPoint y: 148, distance: 8.2
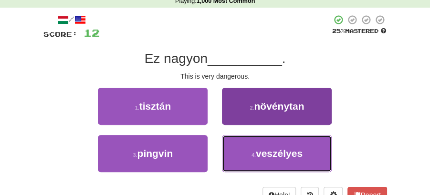
click at [255, 154] on small "4 ." at bounding box center [254, 155] width 4 height 6
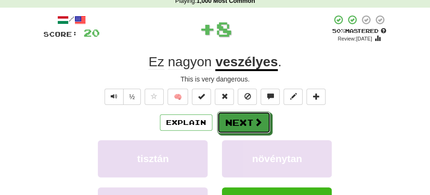
click at [248, 121] on button "Next" at bounding box center [243, 123] width 53 height 22
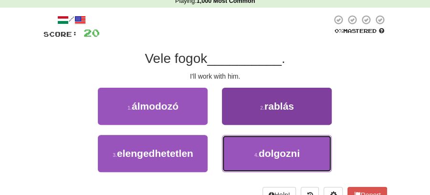
drag, startPoint x: 268, startPoint y: 151, endPoint x: 265, endPoint y: 145, distance: 6.4
click at [268, 149] on span "dolgozni" at bounding box center [279, 153] width 41 height 11
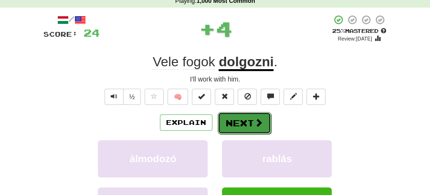
click at [234, 114] on button "Next" at bounding box center [244, 123] width 53 height 22
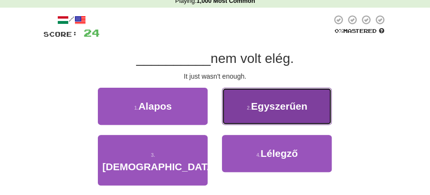
drag, startPoint x: 277, startPoint y: 106, endPoint x: 271, endPoint y: 110, distance: 7.0
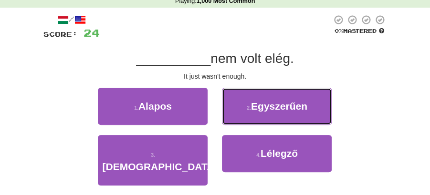
click at [277, 107] on span "Egyszerűen" at bounding box center [279, 106] width 56 height 11
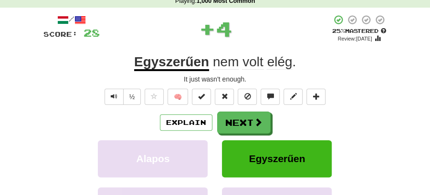
click at [256, 116] on button "Next" at bounding box center [243, 123] width 53 height 22
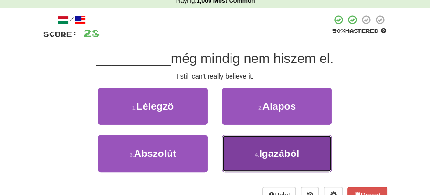
click at [285, 151] on span "Igazából" at bounding box center [279, 153] width 40 height 11
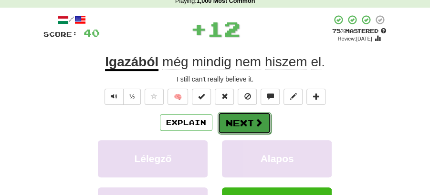
click at [261, 128] on button "Next" at bounding box center [244, 123] width 53 height 22
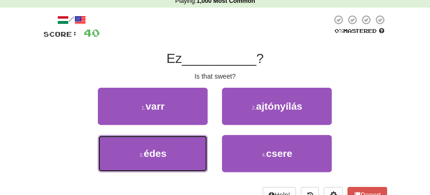
drag, startPoint x: 143, startPoint y: 161, endPoint x: 213, endPoint y: 139, distance: 73.7
click at [159, 157] on button "3 . édes" at bounding box center [153, 153] width 110 height 37
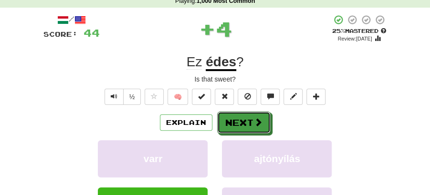
click at [243, 115] on button "Next" at bounding box center [243, 123] width 53 height 22
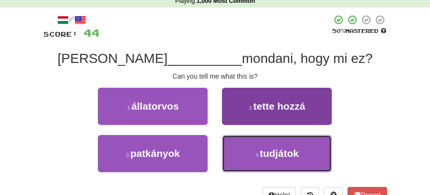
drag, startPoint x: 285, startPoint y: 164, endPoint x: 262, endPoint y: 145, distance: 30.6
click at [276, 154] on button "4 . tudjátok" at bounding box center [277, 153] width 110 height 37
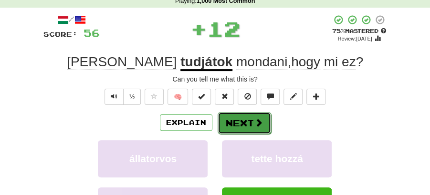
click at [228, 117] on button "Next" at bounding box center [244, 123] width 53 height 22
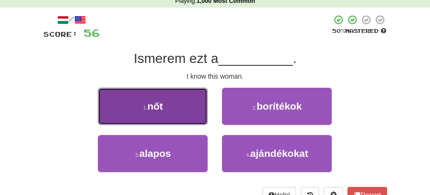
drag, startPoint x: 176, startPoint y: 112, endPoint x: 187, endPoint y: 114, distance: 11.1
click at [187, 114] on button "1 . nőt" at bounding box center [153, 106] width 110 height 37
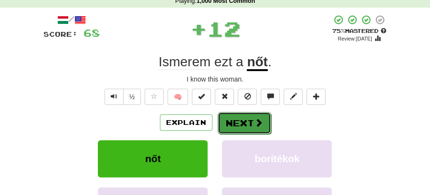
drag, startPoint x: 187, startPoint y: 114, endPoint x: 265, endPoint y: 123, distance: 78.9
click at [265, 123] on button "Next" at bounding box center [244, 123] width 53 height 22
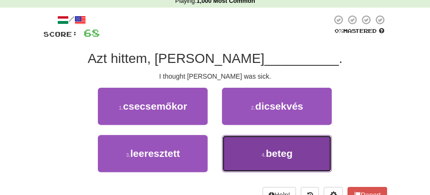
click at [267, 154] on span "beteg" at bounding box center [279, 153] width 27 height 11
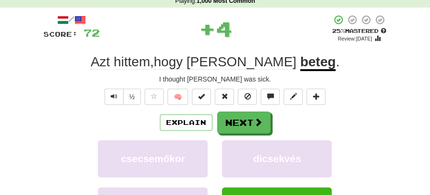
click at [248, 124] on button "Next" at bounding box center [243, 123] width 53 height 22
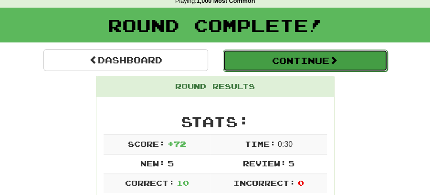
click at [260, 58] on button "Continue" at bounding box center [305, 61] width 165 height 22
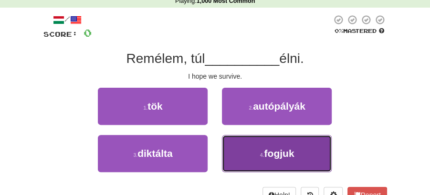
click at [257, 153] on button "4 . fogjuk" at bounding box center [277, 153] width 110 height 37
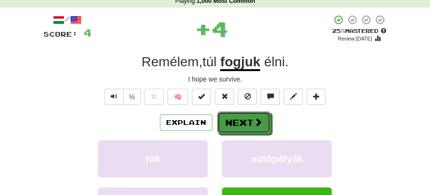
click at [254, 118] on span at bounding box center [258, 122] width 9 height 9
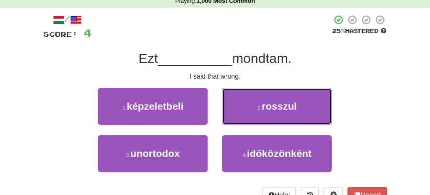
click at [252, 110] on button "2 . rosszul" at bounding box center [277, 106] width 110 height 37
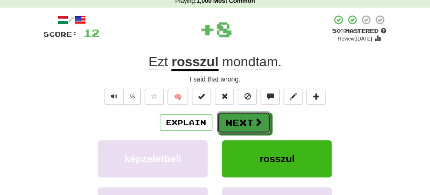
click at [232, 113] on button "Next" at bounding box center [243, 123] width 53 height 22
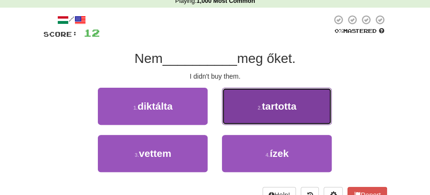
click at [281, 110] on span "tartotta" at bounding box center [279, 106] width 34 height 11
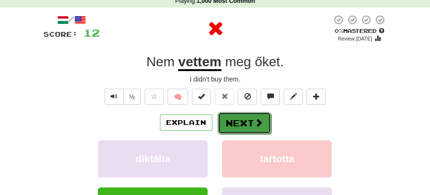
click at [258, 118] on span at bounding box center [258, 122] width 9 height 9
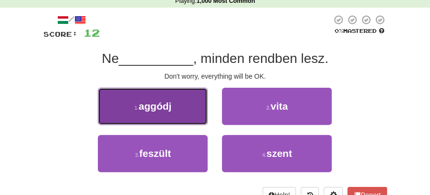
click at [169, 105] on span "aggódj" at bounding box center [154, 106] width 33 height 11
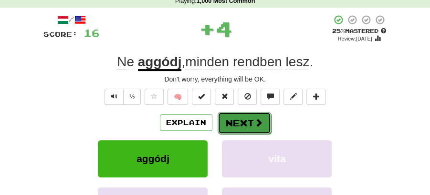
click at [239, 126] on button "Next" at bounding box center [244, 123] width 53 height 22
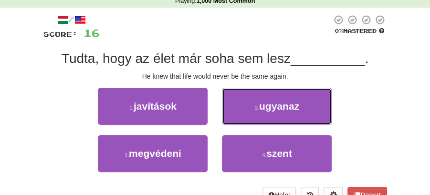
click at [247, 104] on button "2 . ugyanaz" at bounding box center [277, 106] width 110 height 37
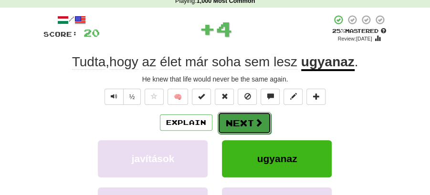
click at [233, 121] on button "Next" at bounding box center [244, 123] width 53 height 22
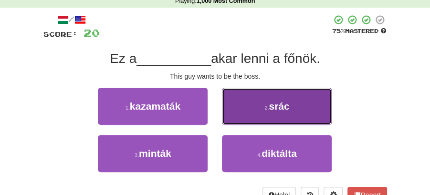
drag, startPoint x: 279, startPoint y: 105, endPoint x: 271, endPoint y: 108, distance: 8.0
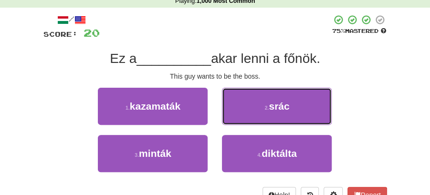
click at [278, 105] on span "srác" at bounding box center [279, 106] width 21 height 11
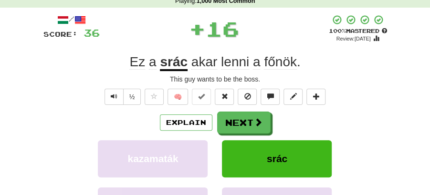
click at [244, 118] on button "Next" at bounding box center [243, 123] width 53 height 22
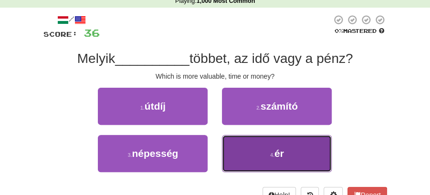
click at [284, 154] on span "ér" at bounding box center [279, 153] width 10 height 11
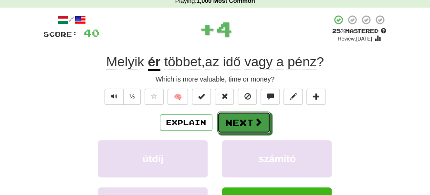
click at [262, 128] on button "Next" at bounding box center [243, 123] width 53 height 22
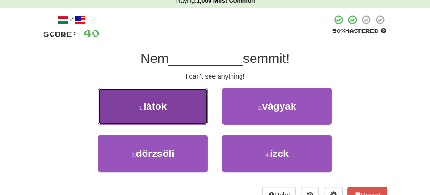
drag, startPoint x: 183, startPoint y: 116, endPoint x: 188, endPoint y: 115, distance: 4.9
click at [188, 115] on button "1 . látok" at bounding box center [153, 106] width 110 height 37
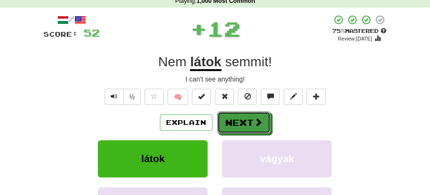
click at [221, 114] on button "Next" at bounding box center [243, 123] width 53 height 22
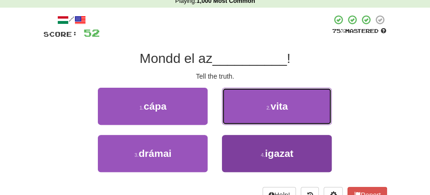
drag, startPoint x: 275, startPoint y: 98, endPoint x: 285, endPoint y: 163, distance: 65.3
click at [282, 179] on div "1 . cápa 2 . vita 3 . drámai 4 . igazat" at bounding box center [215, 135] width 358 height 95
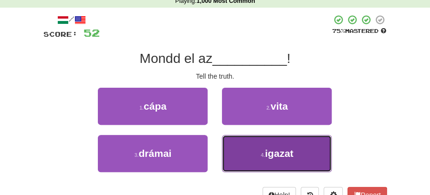
click at [285, 163] on button "4 . igazat" at bounding box center [277, 153] width 110 height 37
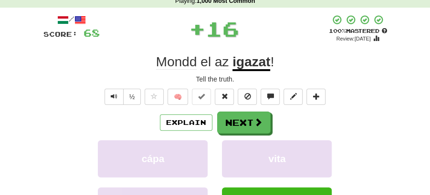
click at [235, 96] on span "🧠" at bounding box center [235, 97] width 185 height 8
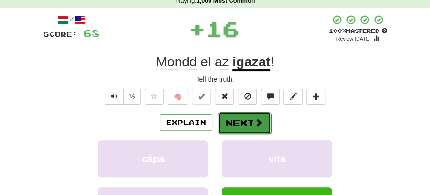
click at [234, 115] on button "Next" at bounding box center [244, 123] width 53 height 22
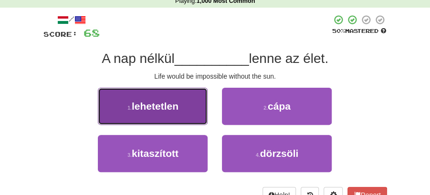
drag, startPoint x: 160, startPoint y: 110, endPoint x: 171, endPoint y: 112, distance: 11.1
click at [171, 112] on button "1 . lehetetlen" at bounding box center [153, 106] width 110 height 37
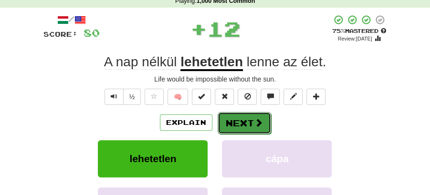
click at [229, 113] on button "Next" at bounding box center [244, 123] width 53 height 22
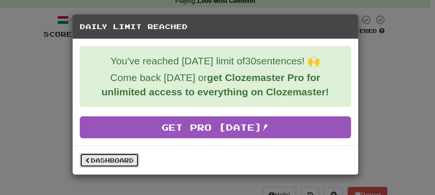
drag, startPoint x: 101, startPoint y: 157, endPoint x: 226, endPoint y: 82, distance: 145.5
click at [102, 157] on link "Dashboard" at bounding box center [109, 160] width 59 height 14
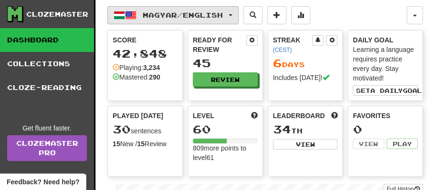
click at [239, 15] on button "Magyar / English" at bounding box center [172, 15] width 131 height 18
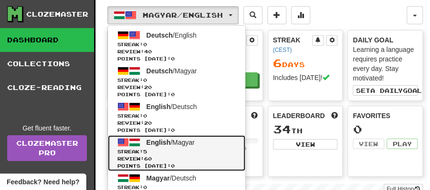
click at [185, 144] on span "English / Magyar" at bounding box center [171, 143] width 48 height 8
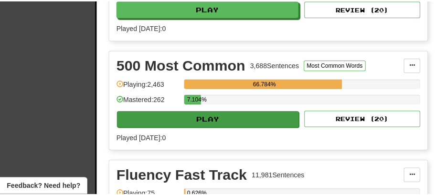
scroll to position [318, 0]
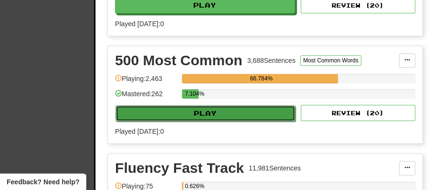
click at [210, 109] on button "Play" at bounding box center [206, 113] width 180 height 16
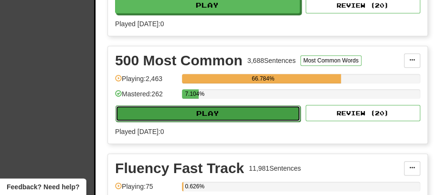
select select "**"
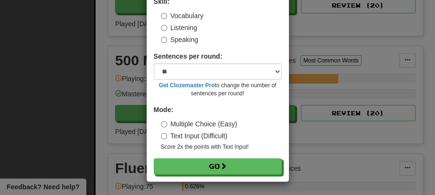
scroll to position [65, 0]
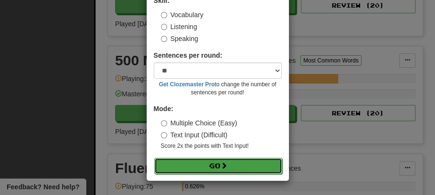
click at [206, 165] on button "Go" at bounding box center [218, 166] width 128 height 16
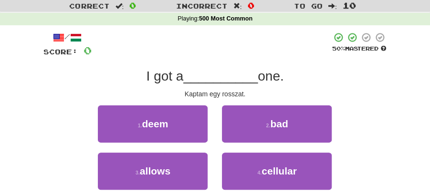
scroll to position [32, 0]
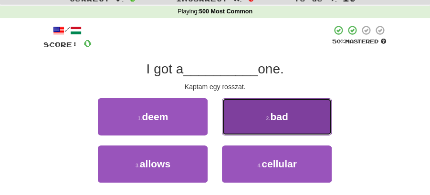
click at [243, 119] on button "2 . bad" at bounding box center [277, 116] width 110 height 37
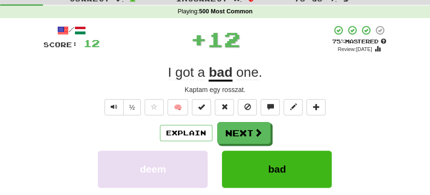
click at [242, 129] on button "Next" at bounding box center [243, 133] width 53 height 22
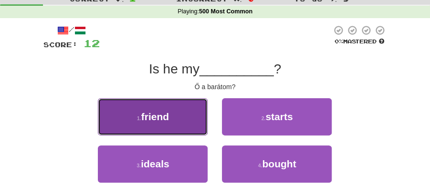
click at [167, 125] on button "1 . friend" at bounding box center [153, 116] width 110 height 37
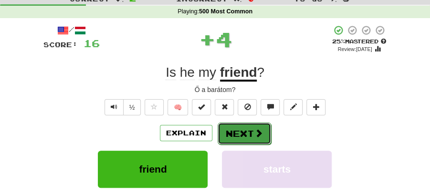
click at [234, 128] on button "Next" at bounding box center [244, 134] width 53 height 22
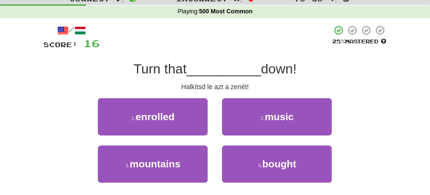
click at [355, 111] on div "1 . enrolled 2 . music" at bounding box center [215, 121] width 372 height 47
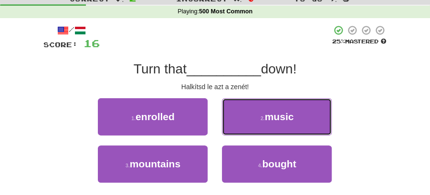
drag, startPoint x: 257, startPoint y: 116, endPoint x: 248, endPoint y: 120, distance: 9.7
click at [257, 117] on button "2 . music" at bounding box center [277, 116] width 110 height 37
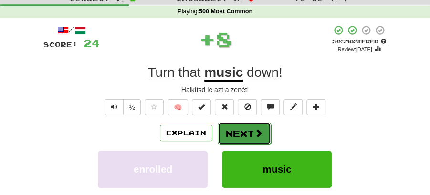
click at [240, 133] on button "Next" at bounding box center [244, 134] width 53 height 22
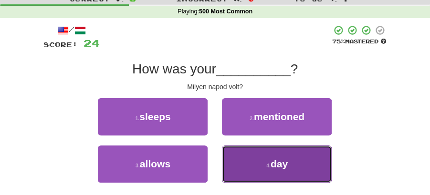
click at [257, 159] on button "4 . day" at bounding box center [277, 164] width 110 height 37
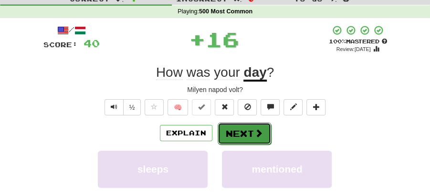
click at [240, 128] on button "Next" at bounding box center [244, 134] width 53 height 22
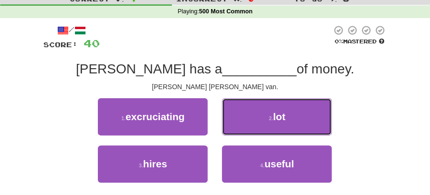
drag, startPoint x: 286, startPoint y: 116, endPoint x: 280, endPoint y: 120, distance: 7.3
click at [285, 118] on button "2 . lot" at bounding box center [277, 116] width 110 height 37
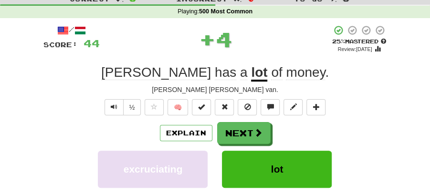
click at [236, 134] on button "Next" at bounding box center [243, 133] width 53 height 22
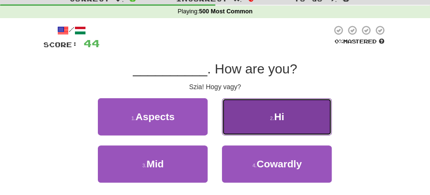
click at [279, 119] on span "Hi" at bounding box center [279, 116] width 10 height 11
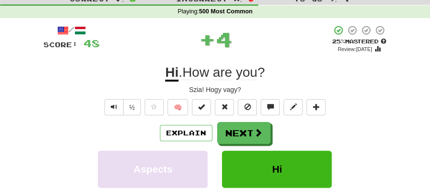
click at [254, 126] on button "Next" at bounding box center [243, 133] width 53 height 22
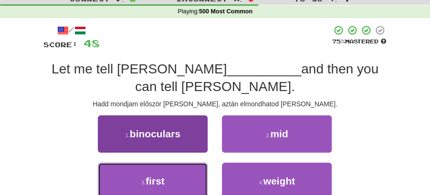
drag, startPoint x: 165, startPoint y: 170, endPoint x: 185, endPoint y: 159, distance: 22.9
click at [167, 170] on button "3 . first" at bounding box center [153, 181] width 110 height 37
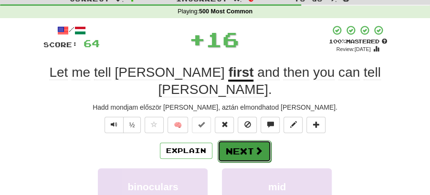
click at [243, 140] on button "Next" at bounding box center [244, 151] width 53 height 22
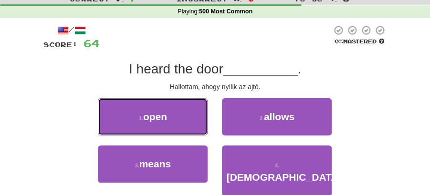
click at [156, 115] on span "open" at bounding box center [155, 116] width 24 height 11
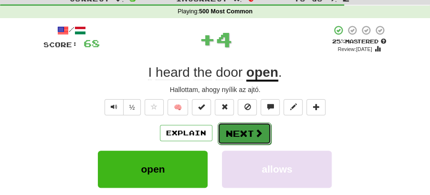
click at [247, 126] on button "Next" at bounding box center [244, 134] width 53 height 22
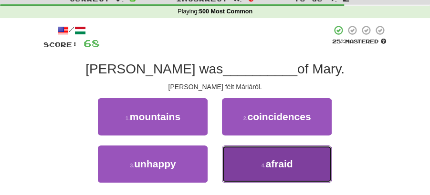
click at [253, 163] on button "4 . afraid" at bounding box center [277, 164] width 110 height 37
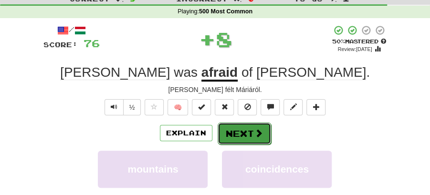
click at [244, 137] on button "Next" at bounding box center [244, 134] width 53 height 22
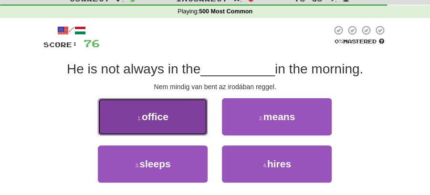
drag, startPoint x: 167, startPoint y: 127, endPoint x: 173, endPoint y: 128, distance: 5.8
click at [173, 128] on button "1 . office" at bounding box center [153, 116] width 110 height 37
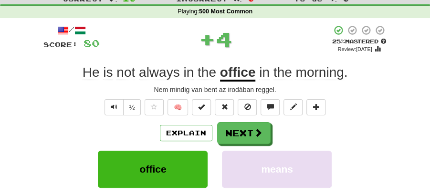
click at [263, 130] on button "Next" at bounding box center [243, 133] width 53 height 22
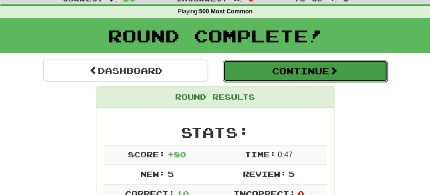
click at [240, 63] on button "Continue" at bounding box center [305, 71] width 165 height 22
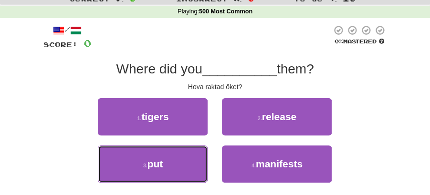
drag, startPoint x: 172, startPoint y: 166, endPoint x: 217, endPoint y: 149, distance: 47.4
click at [191, 162] on button "3 . put" at bounding box center [153, 164] width 110 height 37
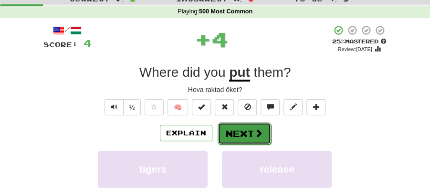
click at [249, 124] on button "Next" at bounding box center [244, 134] width 53 height 22
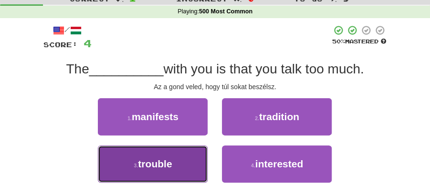
click at [168, 168] on span "trouble" at bounding box center [155, 163] width 34 height 11
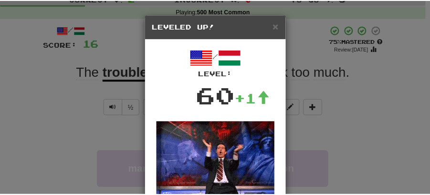
scroll to position [95, 0]
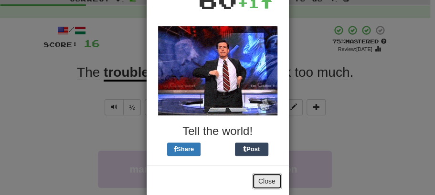
click at [268, 179] on button "Close" at bounding box center [267, 181] width 30 height 16
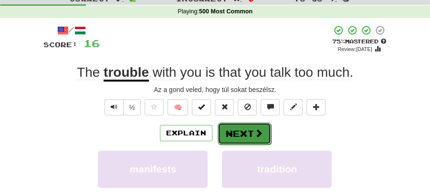
click at [246, 136] on button "Next" at bounding box center [244, 134] width 53 height 22
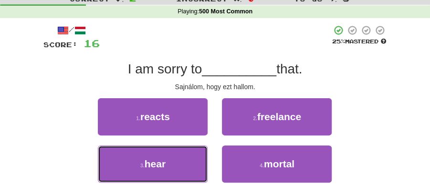
drag, startPoint x: 169, startPoint y: 159, endPoint x: 208, endPoint y: 146, distance: 40.9
click at [173, 158] on button "3 . hear" at bounding box center [153, 164] width 110 height 37
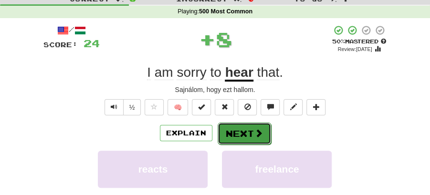
click at [238, 127] on button "Next" at bounding box center [244, 134] width 53 height 22
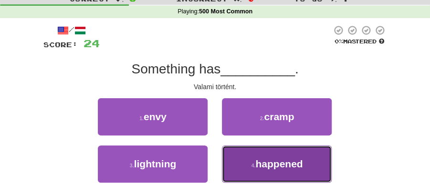
click at [287, 167] on span "happened" at bounding box center [278, 163] width 47 height 11
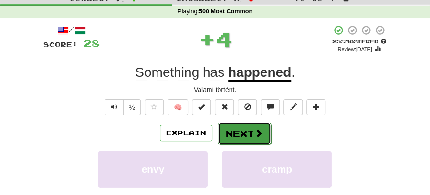
click at [246, 133] on button "Next" at bounding box center [244, 134] width 53 height 22
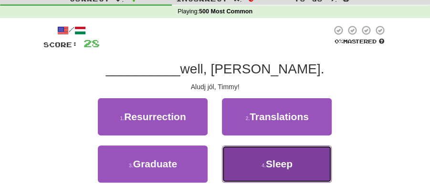
click at [272, 161] on span "Sleep" at bounding box center [279, 163] width 27 height 11
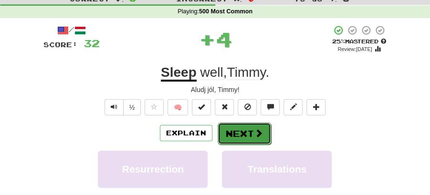
click at [254, 135] on span at bounding box center [258, 133] width 9 height 9
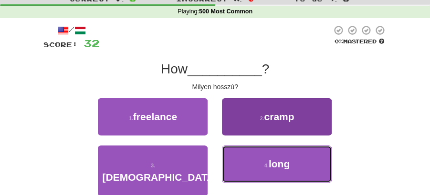
click at [265, 163] on small "4 ." at bounding box center [266, 166] width 4 height 6
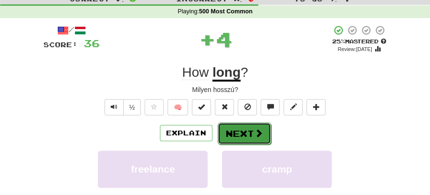
click at [248, 137] on button "Next" at bounding box center [244, 134] width 53 height 22
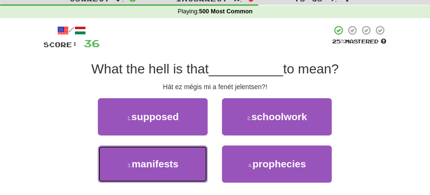
drag, startPoint x: 192, startPoint y: 167, endPoint x: 235, endPoint y: 146, distance: 47.4
click at [207, 162] on button "3 . manifests" at bounding box center [153, 164] width 110 height 37
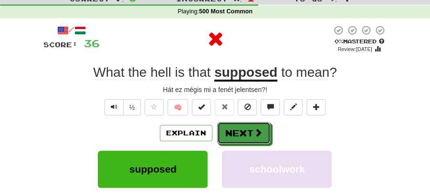
click at [244, 132] on button "Next" at bounding box center [243, 133] width 53 height 22
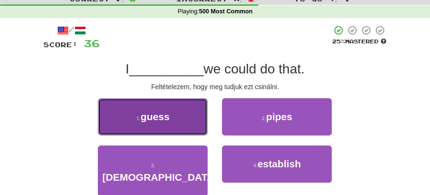
click at [186, 134] on button "1 . guess" at bounding box center [153, 116] width 110 height 37
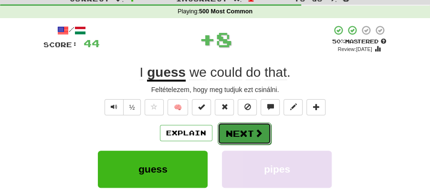
click at [247, 127] on button "Next" at bounding box center [244, 134] width 53 height 22
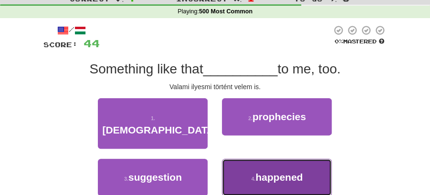
click at [277, 172] on span "happened" at bounding box center [278, 177] width 47 height 11
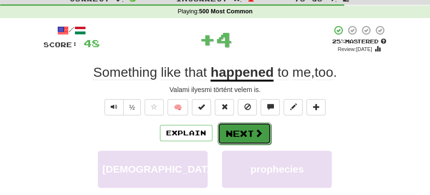
click at [255, 131] on span at bounding box center [258, 133] width 9 height 9
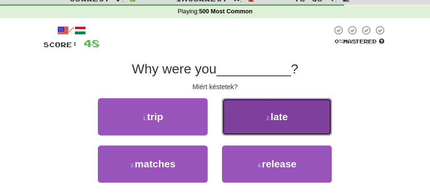
click at [280, 127] on button "2 . late" at bounding box center [277, 116] width 110 height 37
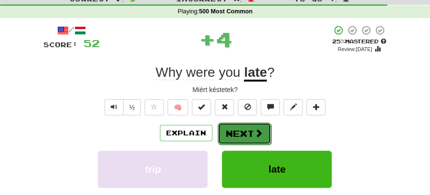
click at [255, 137] on span at bounding box center [258, 133] width 9 height 9
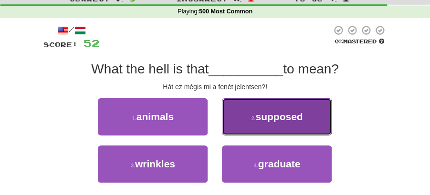
click at [257, 123] on button "2 . supposed" at bounding box center [277, 116] width 110 height 37
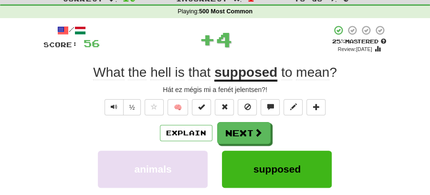
click at [242, 130] on button "Next" at bounding box center [243, 133] width 53 height 22
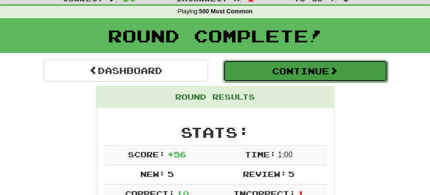
click at [265, 71] on button "Continue" at bounding box center [305, 71] width 165 height 22
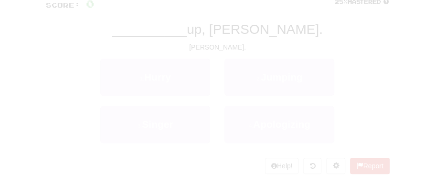
scroll to position [32, 0]
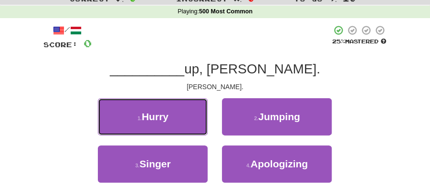
drag, startPoint x: 195, startPoint y: 119, endPoint x: 209, endPoint y: 120, distance: 14.3
click at [197, 119] on button "1 . Hurry" at bounding box center [153, 116] width 110 height 37
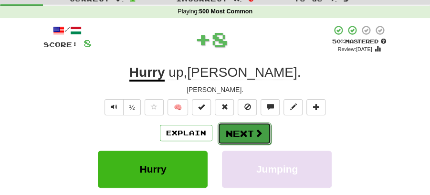
click at [253, 126] on button "Next" at bounding box center [244, 134] width 53 height 22
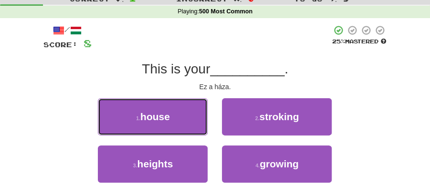
drag, startPoint x: 179, startPoint y: 113, endPoint x: 209, endPoint y: 119, distance: 30.8
click at [181, 113] on button "1 . house" at bounding box center [153, 116] width 110 height 37
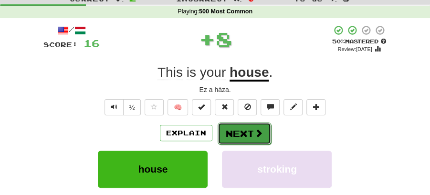
click at [242, 128] on button "Next" at bounding box center [244, 134] width 53 height 22
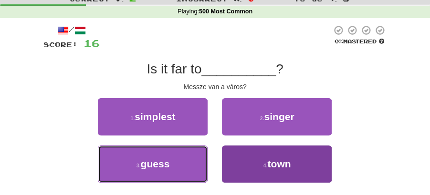
drag, startPoint x: 179, startPoint y: 163, endPoint x: 277, endPoint y: 168, distance: 98.0
click at [277, 172] on div "3 . guess 4 . town" at bounding box center [215, 169] width 372 height 47
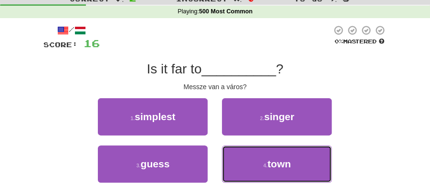
drag, startPoint x: 277, startPoint y: 167, endPoint x: 261, endPoint y: 149, distance: 24.7
click at [274, 163] on span "town" at bounding box center [278, 163] width 23 height 11
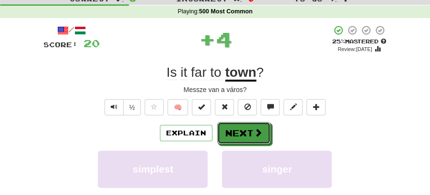
click at [251, 136] on button "Next" at bounding box center [243, 133] width 53 height 22
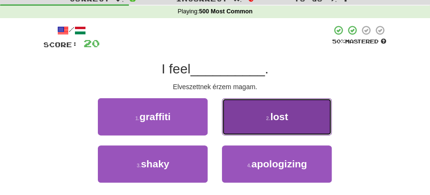
drag, startPoint x: 289, startPoint y: 117, endPoint x: 244, endPoint y: 118, distance: 45.3
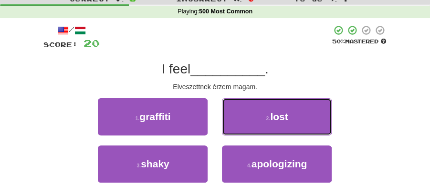
click at [289, 117] on button "2 . lost" at bounding box center [277, 116] width 110 height 37
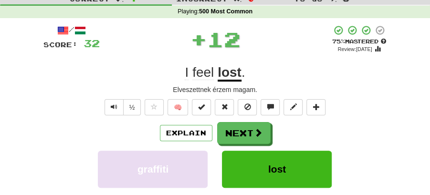
click at [244, 118] on div "/ Score: 32 + 12 75 % Mastered Review: 2025-09-19 I feel lost . Elveszettnek ér…" at bounding box center [215, 161] width 344 height 272
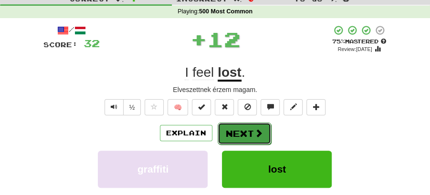
click at [242, 126] on button "Next" at bounding box center [244, 134] width 53 height 22
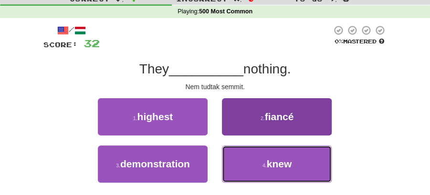
drag, startPoint x: 288, startPoint y: 169, endPoint x: 271, endPoint y: 154, distance: 23.0
click at [287, 168] on span "knew" at bounding box center [279, 163] width 25 height 11
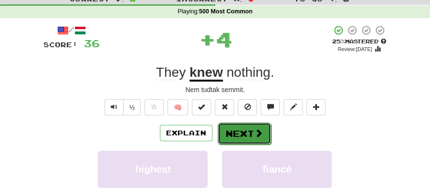
click at [242, 130] on button "Next" at bounding box center [244, 134] width 53 height 22
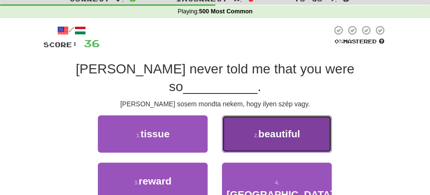
click at [281, 123] on button "2 . beautiful" at bounding box center [277, 134] width 110 height 37
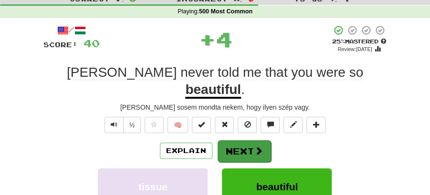
click at [261, 140] on button "Next" at bounding box center [244, 151] width 53 height 22
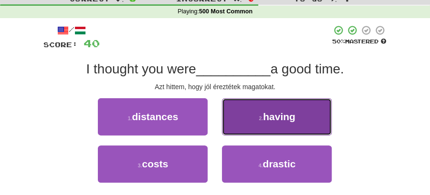
click at [263, 123] on button "2 . having" at bounding box center [277, 116] width 110 height 37
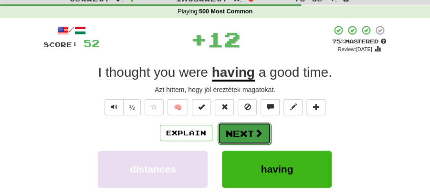
click at [229, 136] on button "Next" at bounding box center [244, 134] width 53 height 22
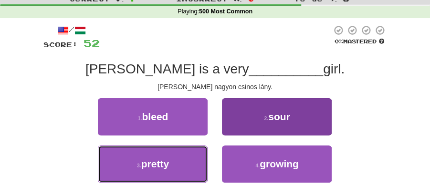
drag, startPoint x: 154, startPoint y: 165, endPoint x: 251, endPoint y: 150, distance: 98.6
click at [196, 160] on button "3 . pretty" at bounding box center [153, 164] width 110 height 37
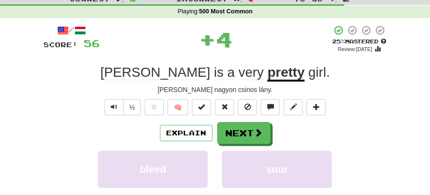
click at [299, 130] on div "Explain Next" at bounding box center [215, 133] width 344 height 22
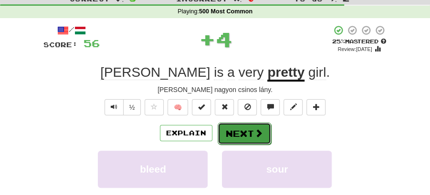
click at [268, 129] on button "Next" at bounding box center [244, 134] width 53 height 22
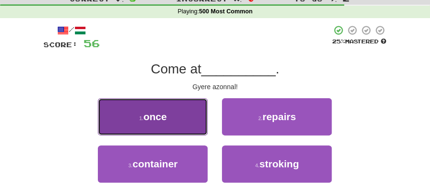
drag, startPoint x: 178, startPoint y: 116, endPoint x: 238, endPoint y: 120, distance: 60.3
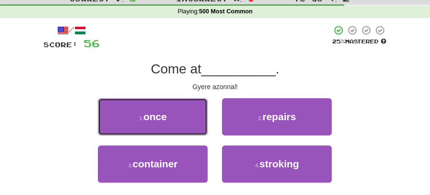
click at [186, 116] on button "1 . once" at bounding box center [153, 116] width 110 height 37
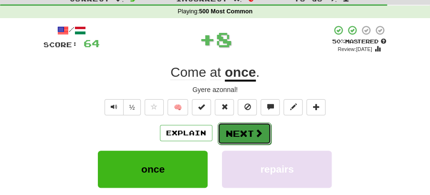
click at [256, 130] on span at bounding box center [258, 133] width 9 height 9
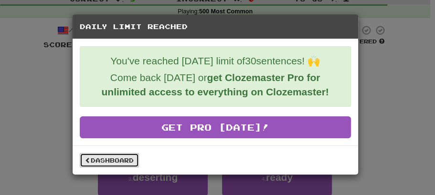
click at [124, 159] on link "Dashboard" at bounding box center [109, 160] width 59 height 14
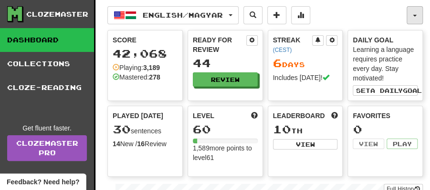
click at [419, 16] on button "button" at bounding box center [415, 15] width 16 height 18
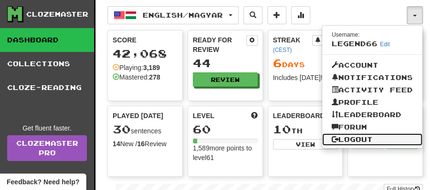
click at [357, 138] on link "Logout" at bounding box center [372, 140] width 100 height 12
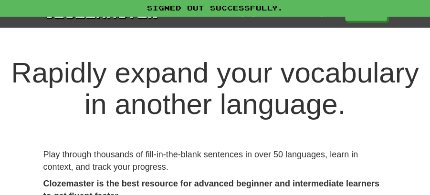
click at [363, 16] on div "Signed out successfully." at bounding box center [215, 8] width 430 height 16
click at [363, 18] on link "Play" at bounding box center [367, 13] width 42 height 16
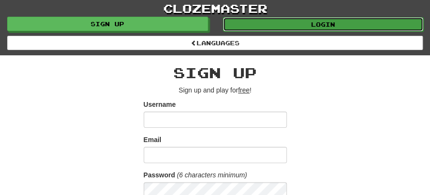
click at [323, 25] on link "Login" at bounding box center [323, 24] width 201 height 14
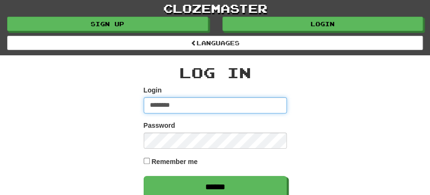
type input "******"
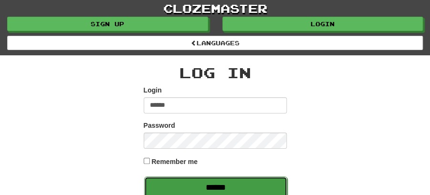
click at [212, 186] on input "******" at bounding box center [215, 188] width 143 height 22
